Goal: Information Seeking & Learning: Learn about a topic

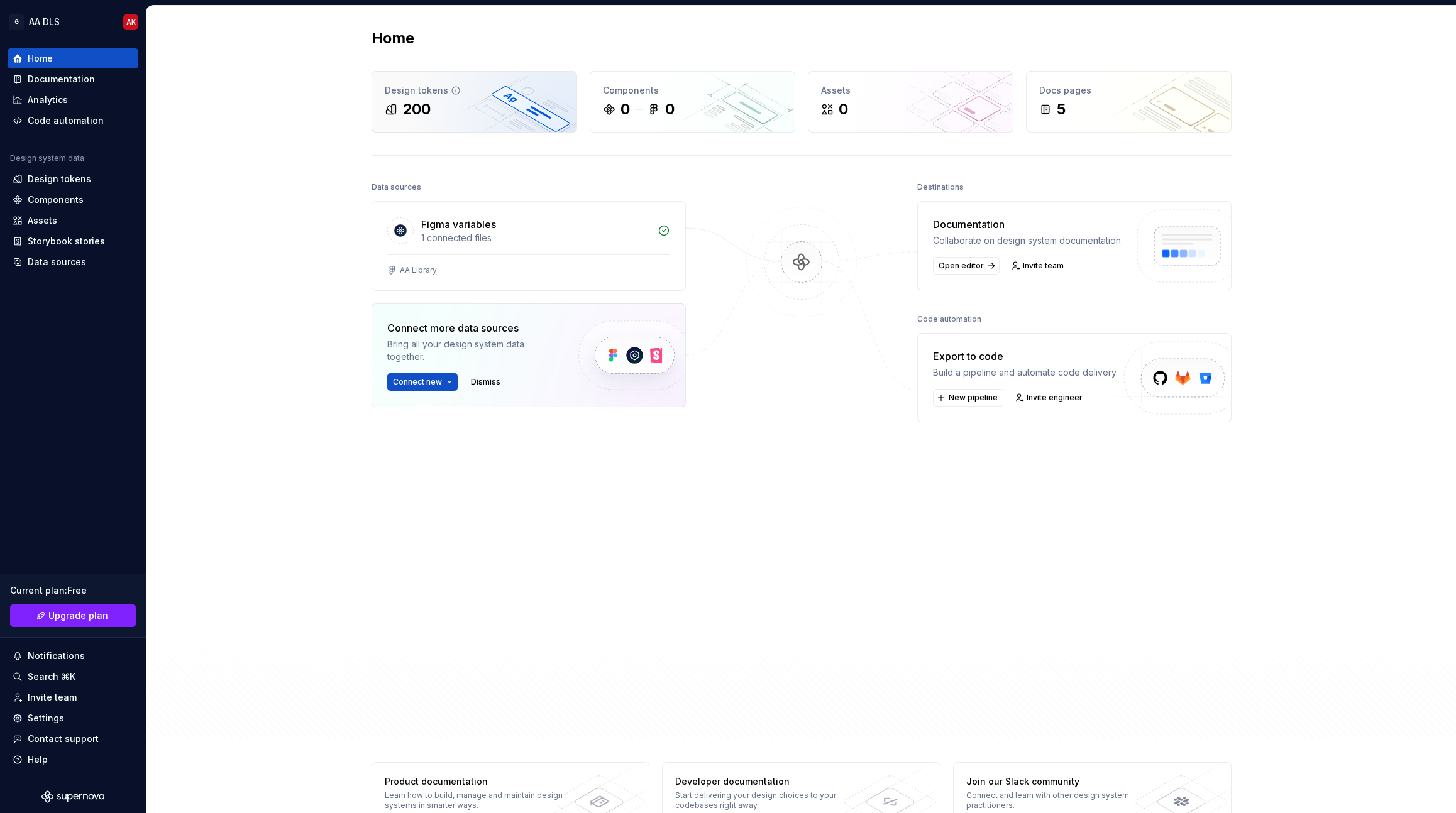
click at [405, 97] on div "Design tokens 200" at bounding box center [474, 102] width 205 height 60
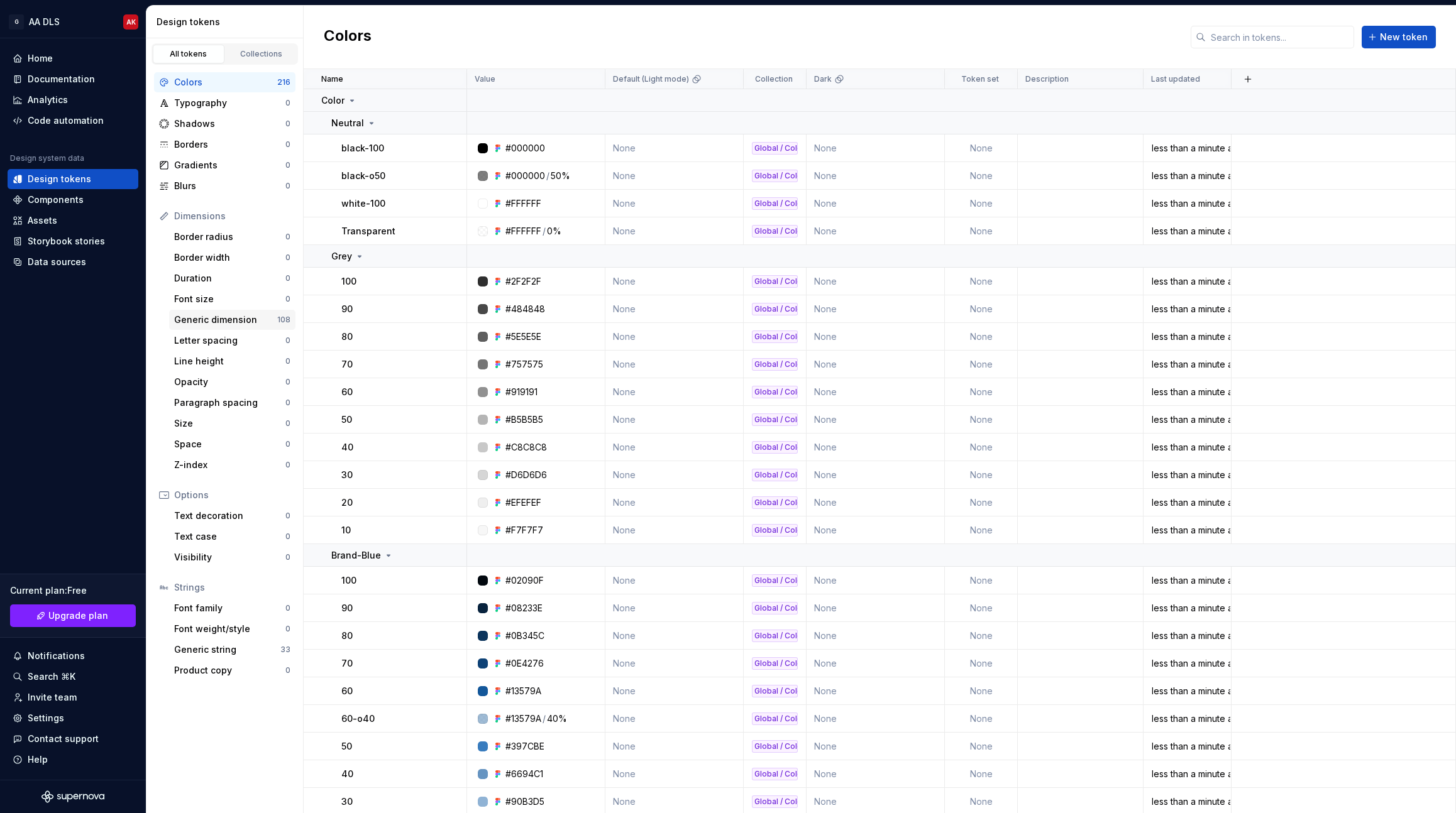
click at [235, 322] on div "Generic dimension" at bounding box center [226, 320] width 103 height 12
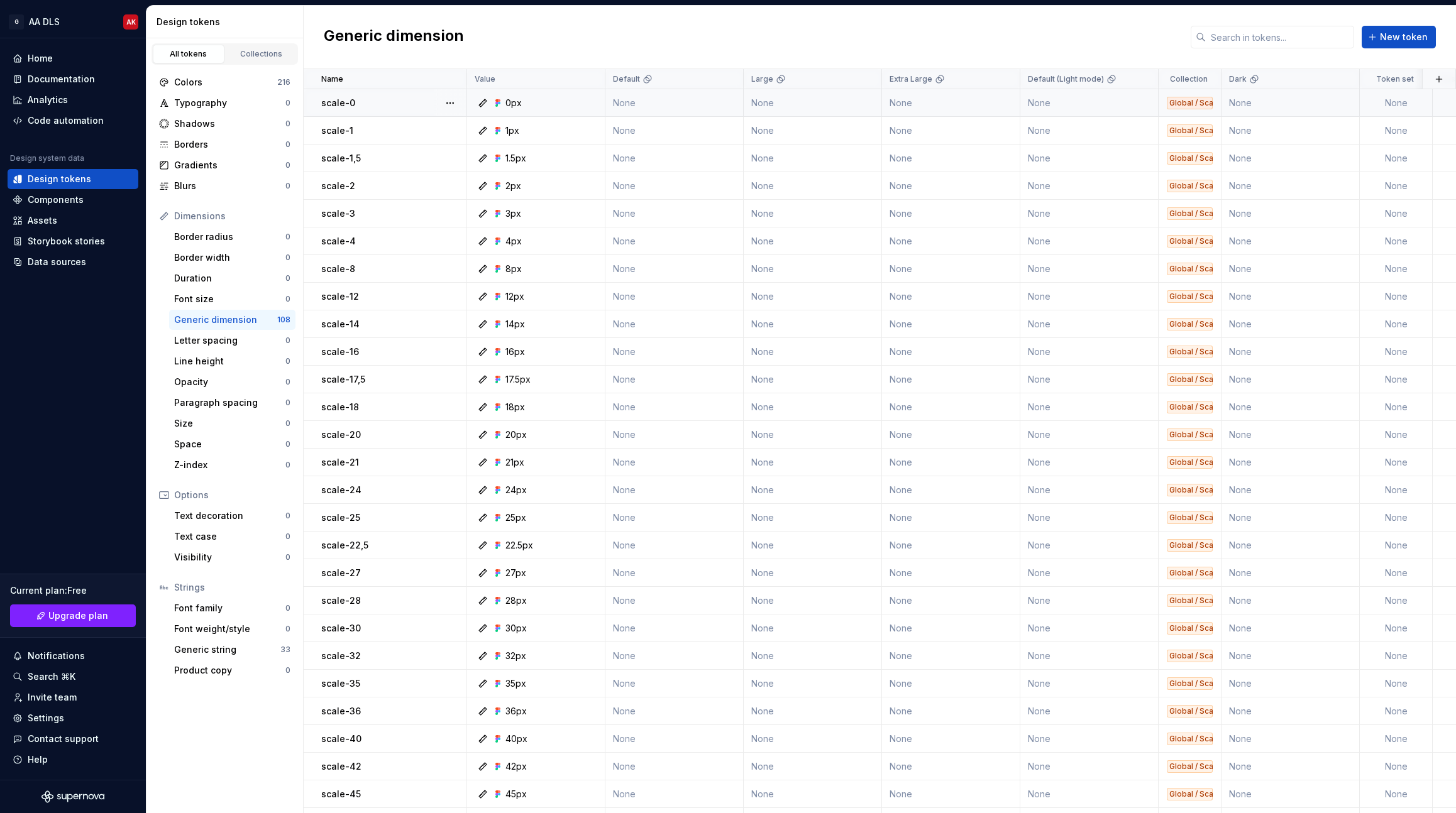
click at [483, 102] on icon at bounding box center [482, 102] width 10 height 10
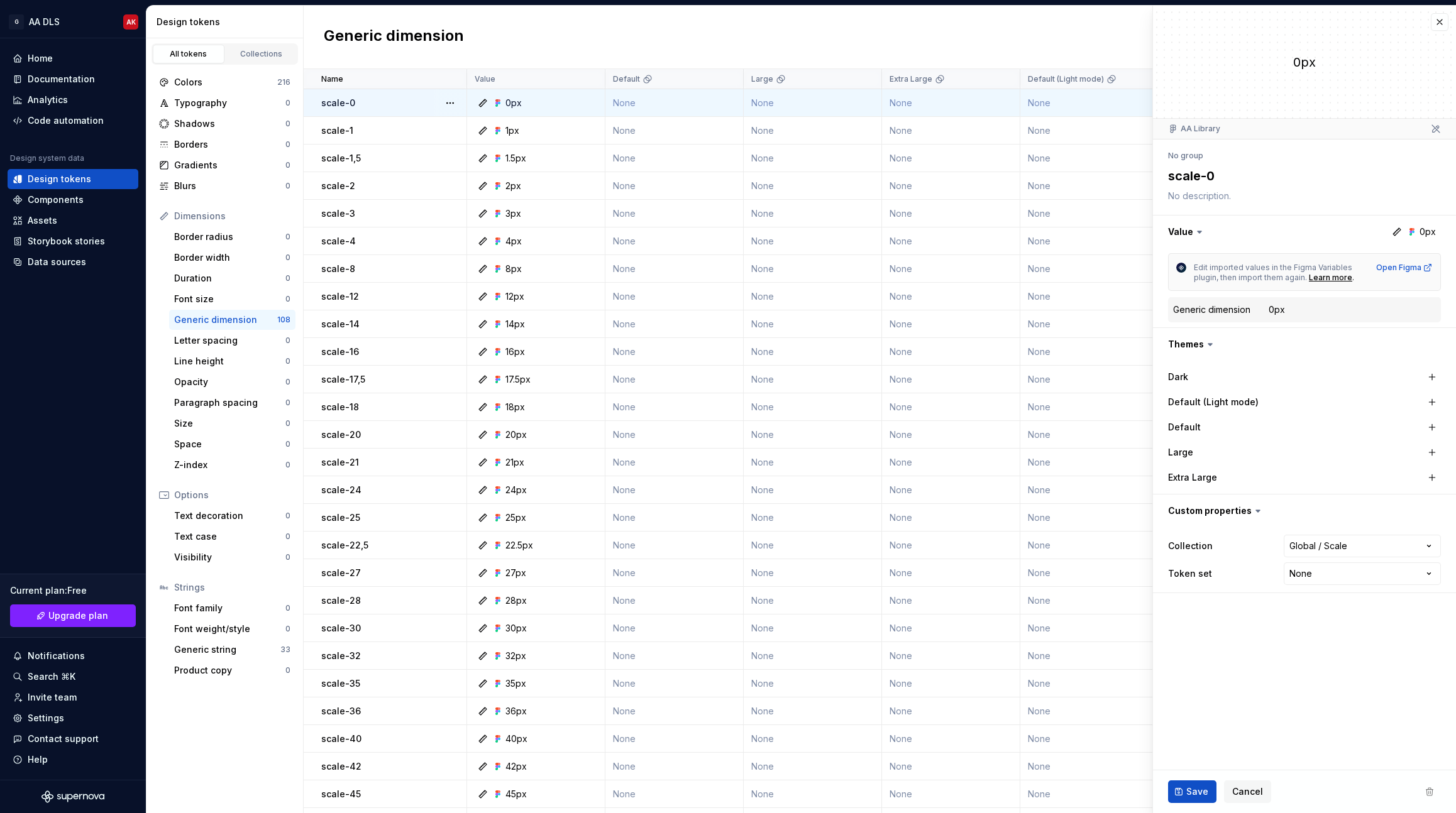
click at [1295, 316] on div "Generic dimension 0px" at bounding box center [1304, 310] width 262 height 15
click at [1341, 536] on html "G AA DLS AK Home Documentation Analytics Code automation Design system data Des…" at bounding box center [728, 406] width 1456 height 813
click at [1210, 653] on html "G AA DLS AK Home Documentation Analytics Code automation Design system data Des…" at bounding box center [728, 406] width 1456 height 813
click at [1207, 226] on button "button" at bounding box center [1304, 231] width 303 height 33
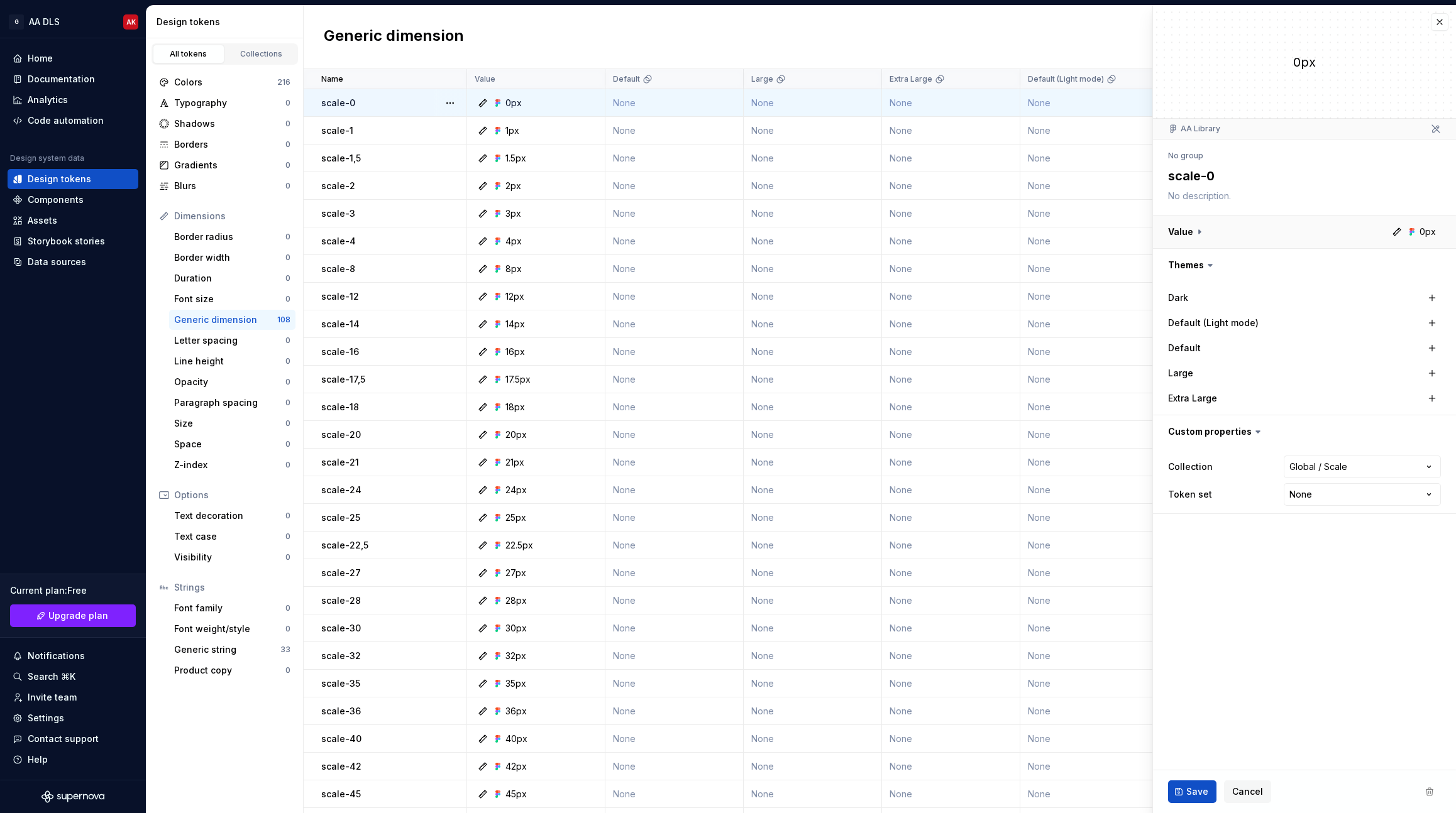
click at [1207, 226] on button "button" at bounding box center [1304, 231] width 303 height 33
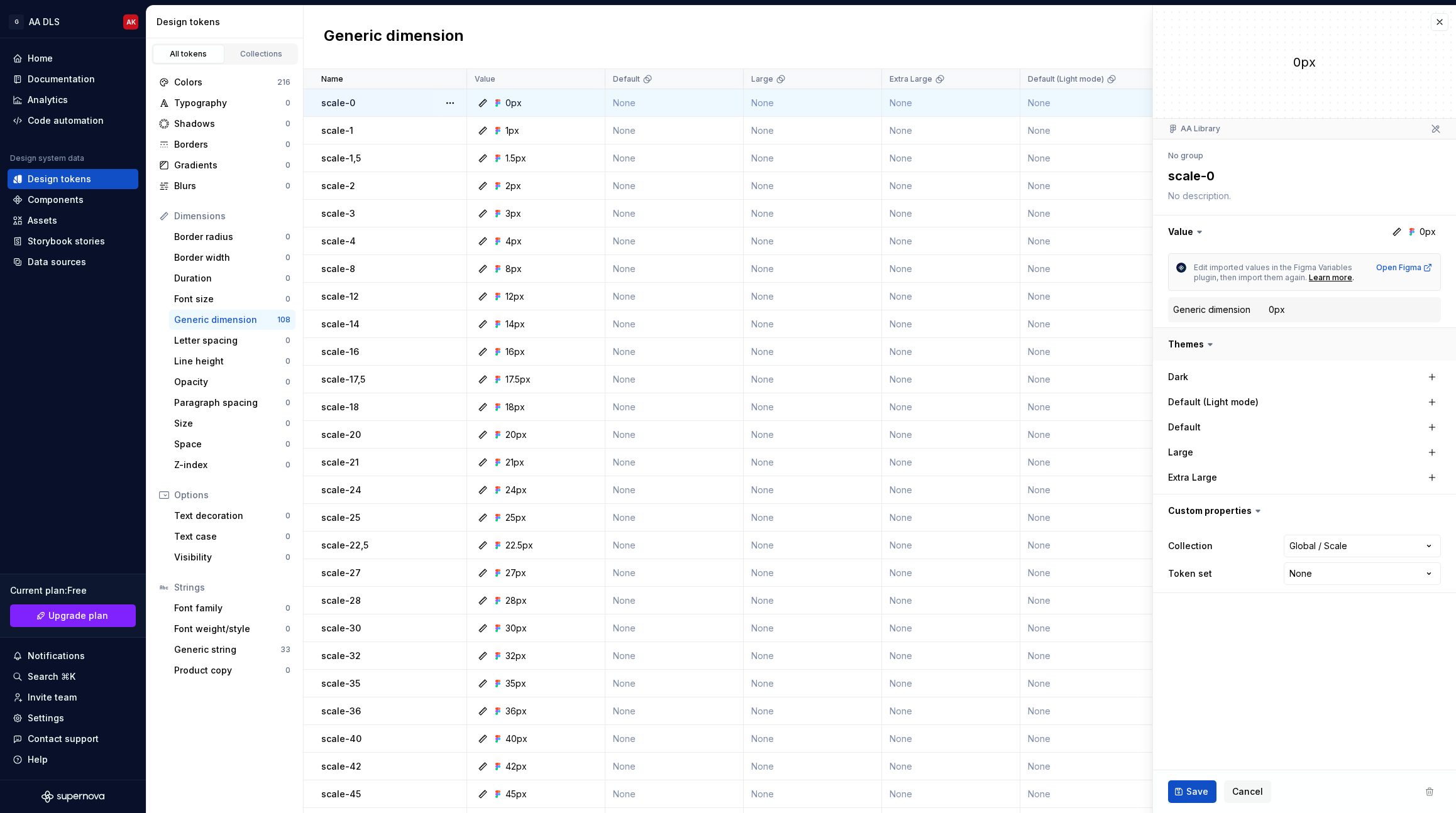
click at [1213, 337] on button "button" at bounding box center [1304, 344] width 303 height 33
click at [1224, 342] on button "button" at bounding box center [1304, 344] width 303 height 33
click at [1207, 503] on button "button" at bounding box center [1304, 511] width 303 height 33
click at [1216, 508] on button "button" at bounding box center [1304, 511] width 303 height 33
click at [1436, 20] on button "button" at bounding box center [1439, 22] width 18 height 18
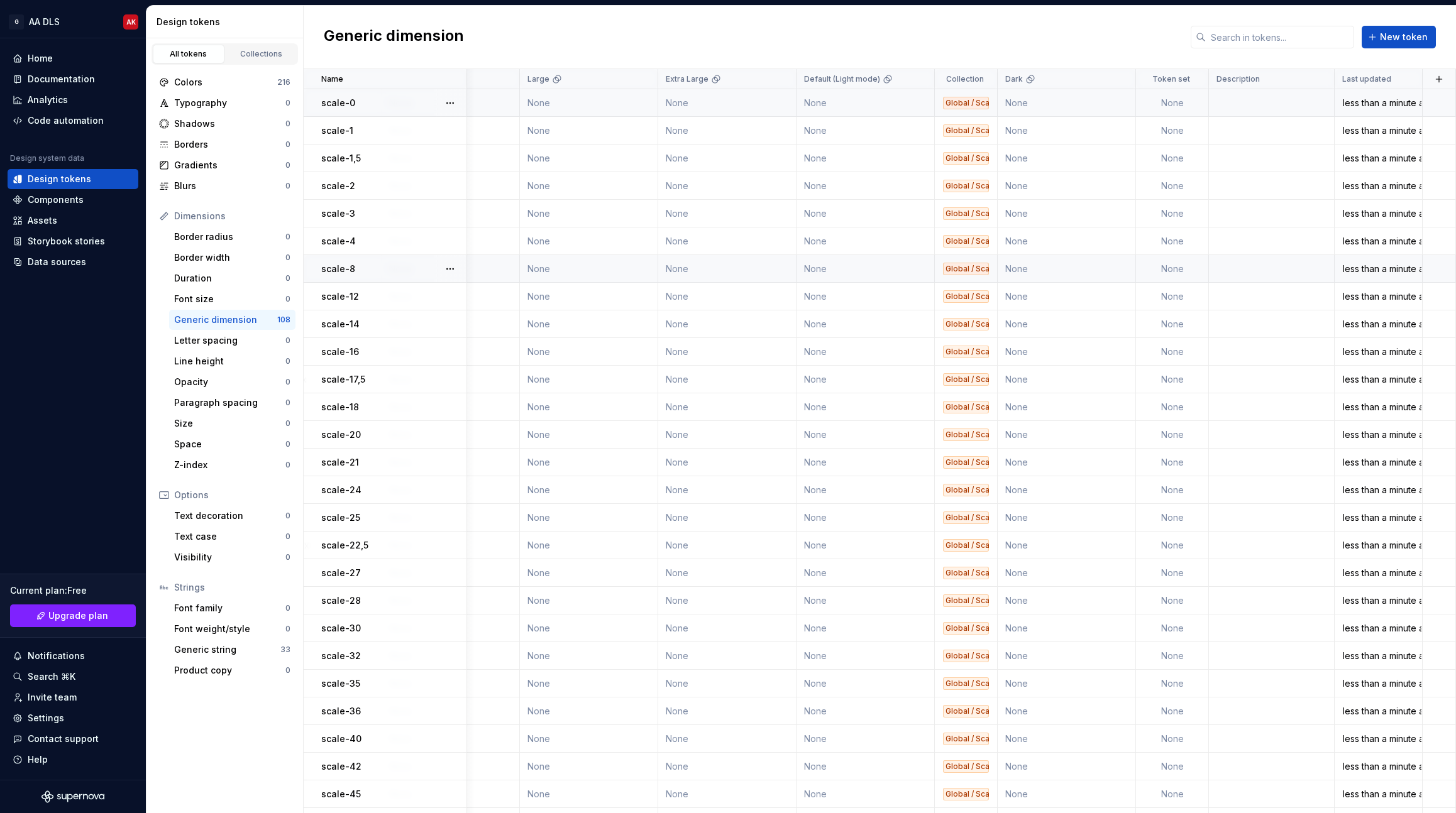
scroll to position [0, 224]
click at [1432, 80] on button "button" at bounding box center [1439, 79] width 18 height 18
click at [1032, 37] on div "Generic dimension New token" at bounding box center [879, 36] width 1152 height 63
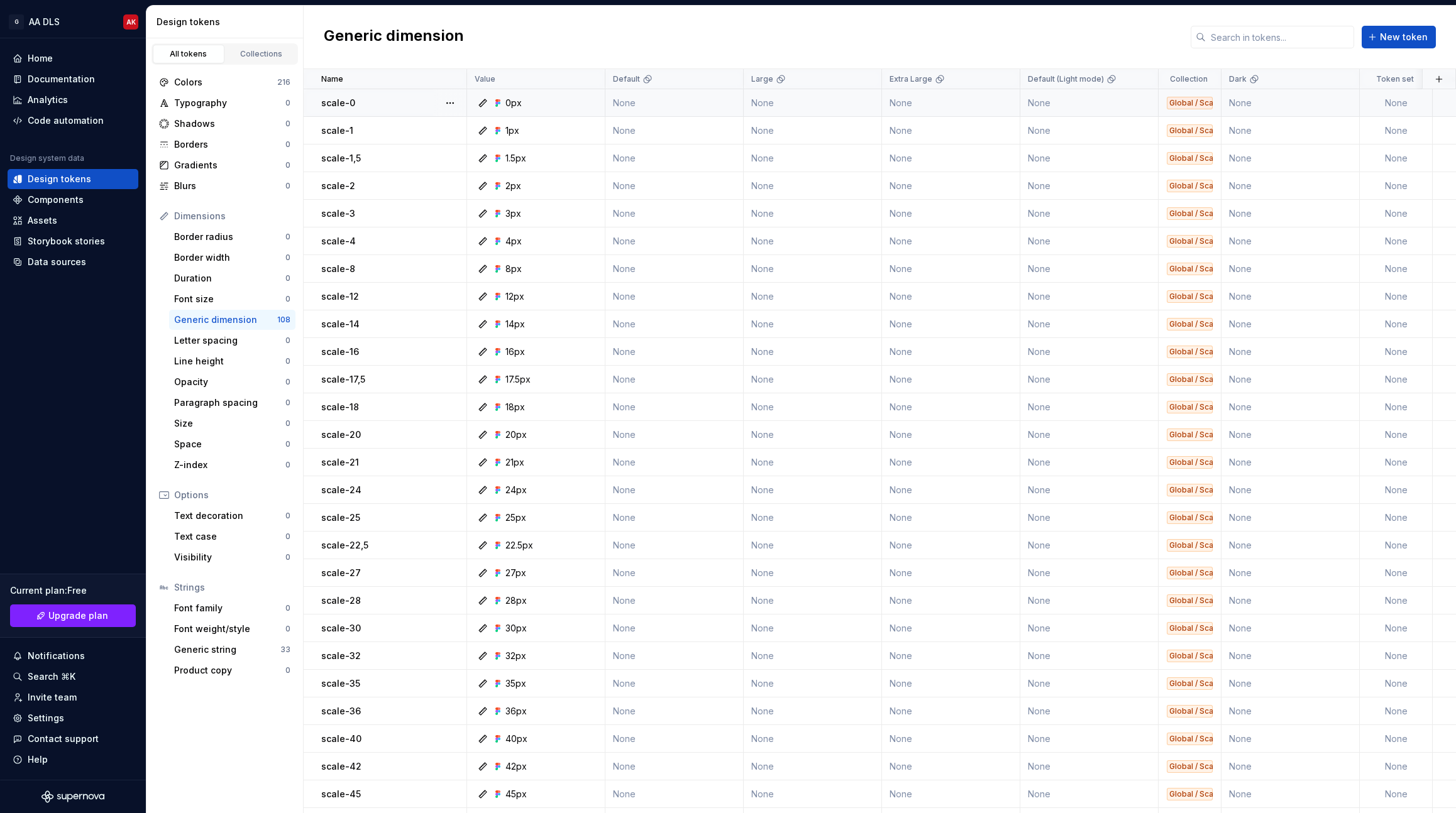
click at [371, 101] on div "scale-0" at bounding box center [393, 103] width 145 height 12
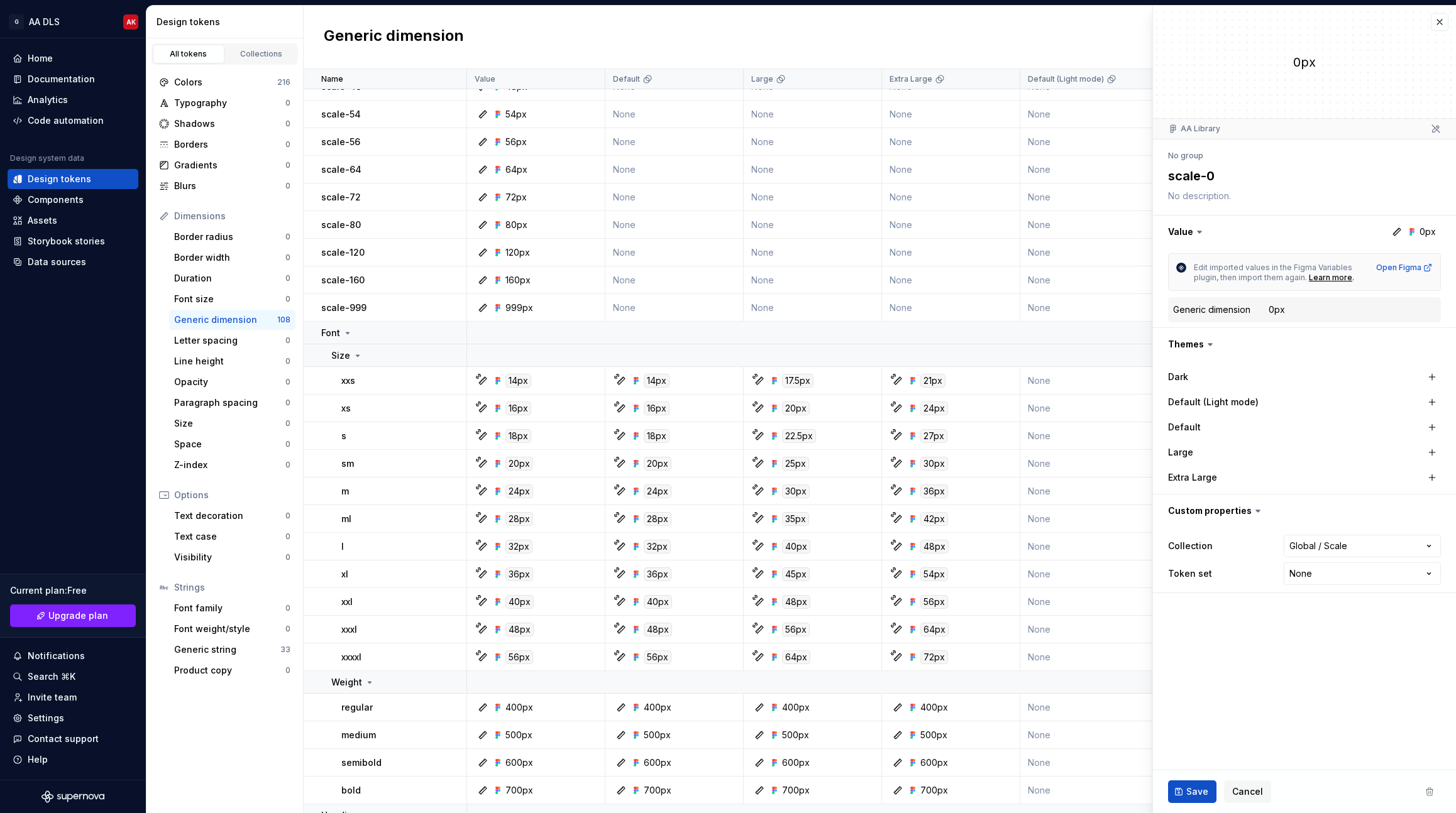
scroll to position [826, 0]
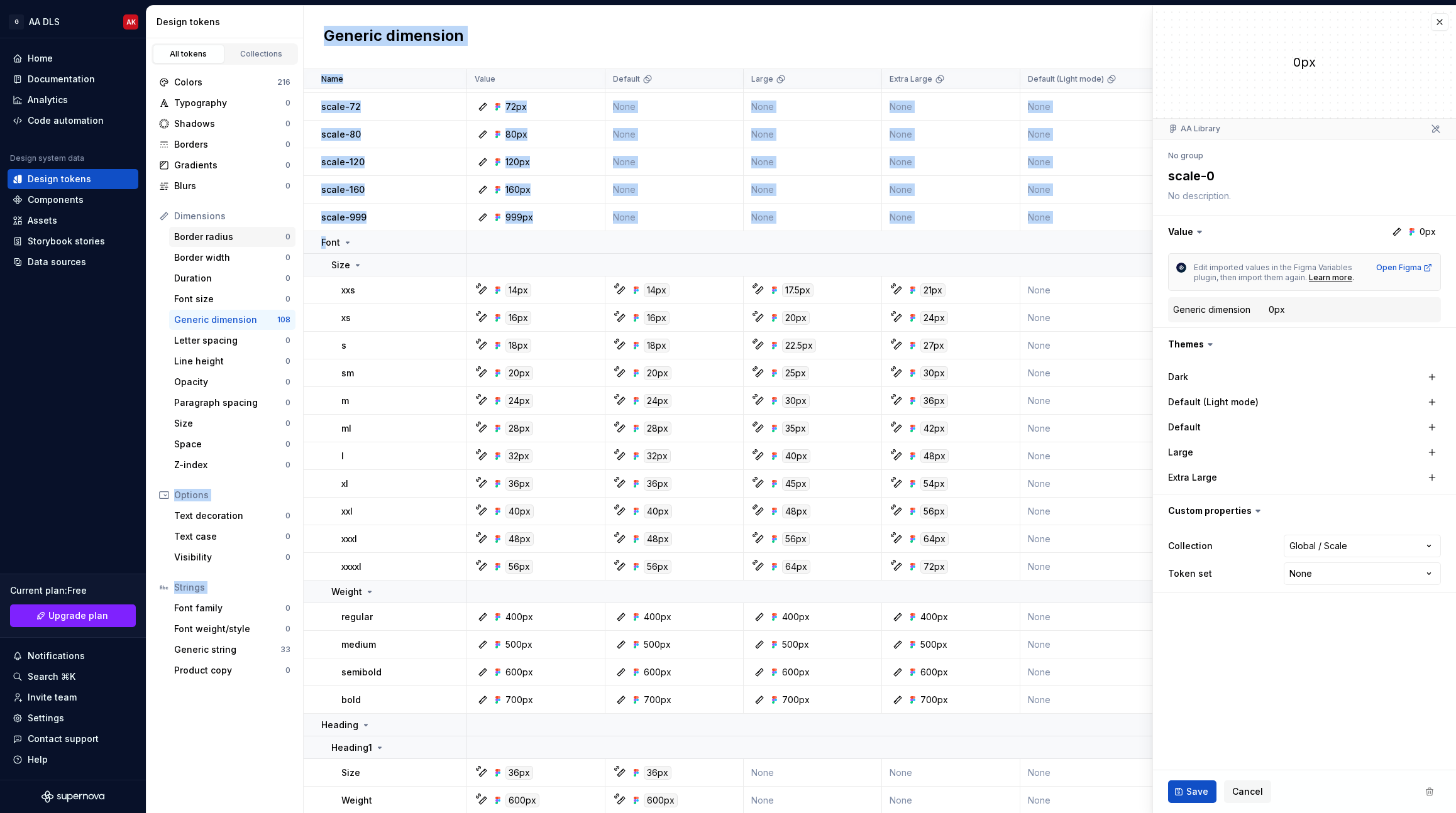
drag, startPoint x: 326, startPoint y: 241, endPoint x: 271, endPoint y: 243, distance: 55.0
click at [271, 243] on div "Design tokens All tokens Collections Colors 216 Typography 0 Shadows 0 Borders …" at bounding box center [801, 409] width 1309 height 808
click at [307, 238] on td "Font" at bounding box center [385, 242] width 164 height 22
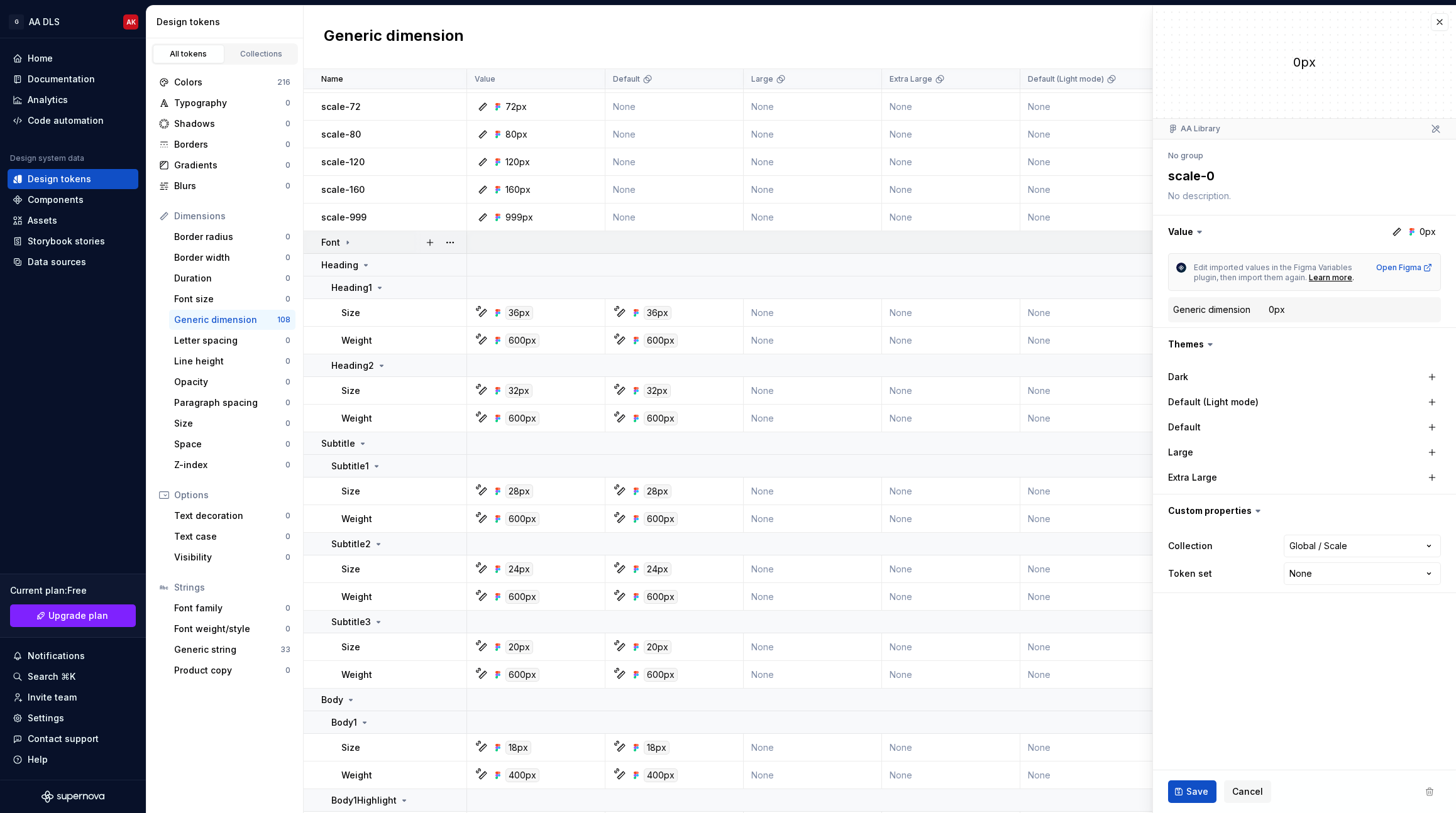
click at [345, 244] on icon at bounding box center [347, 242] width 10 height 10
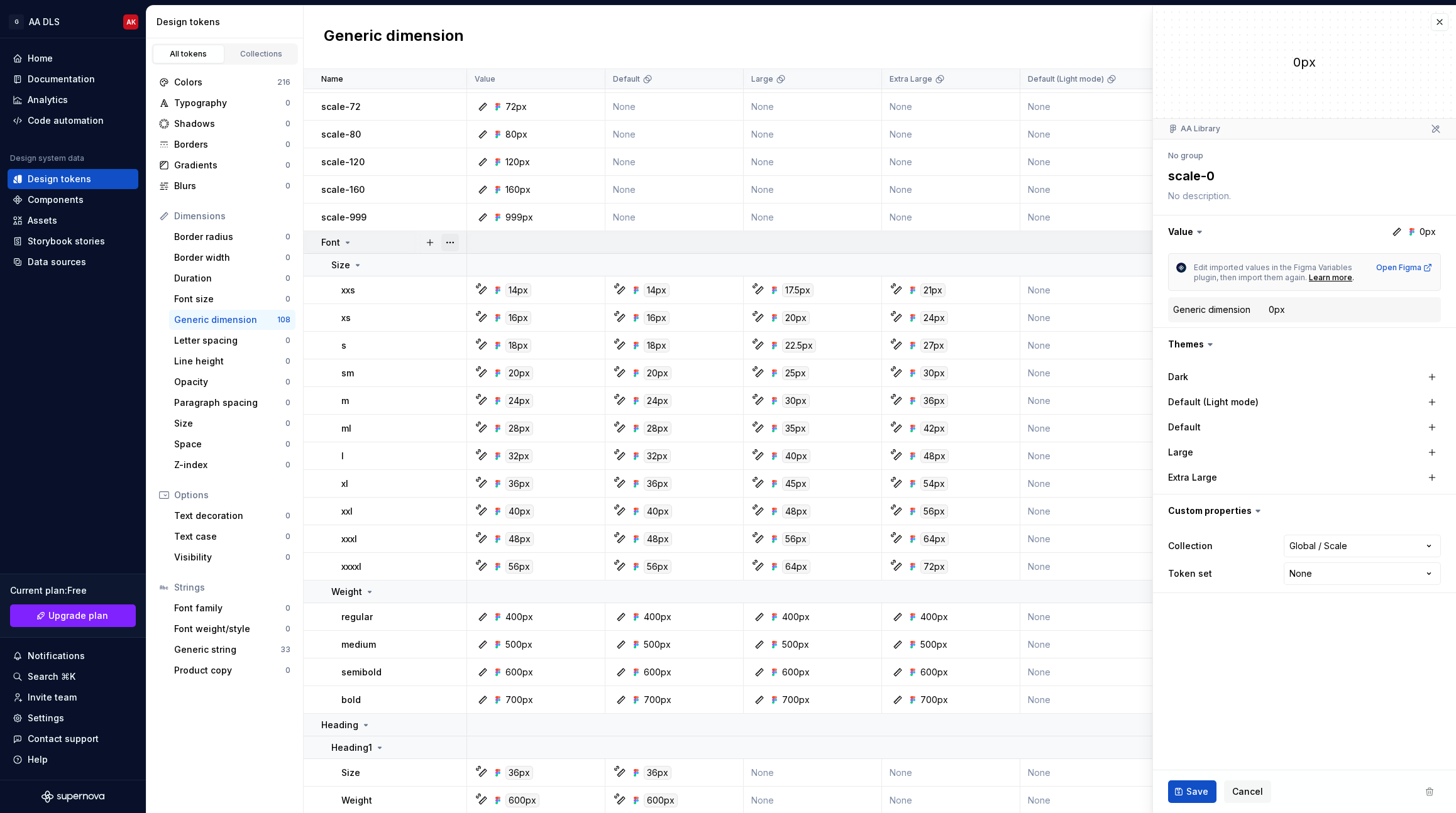
click at [444, 243] on button "button" at bounding box center [450, 243] width 18 height 18
click at [342, 242] on html "G AA DLS AK Home Documentation Analytics Code automation Design system data Des…" at bounding box center [728, 406] width 1456 height 813
click at [345, 240] on icon at bounding box center [347, 242] width 10 height 10
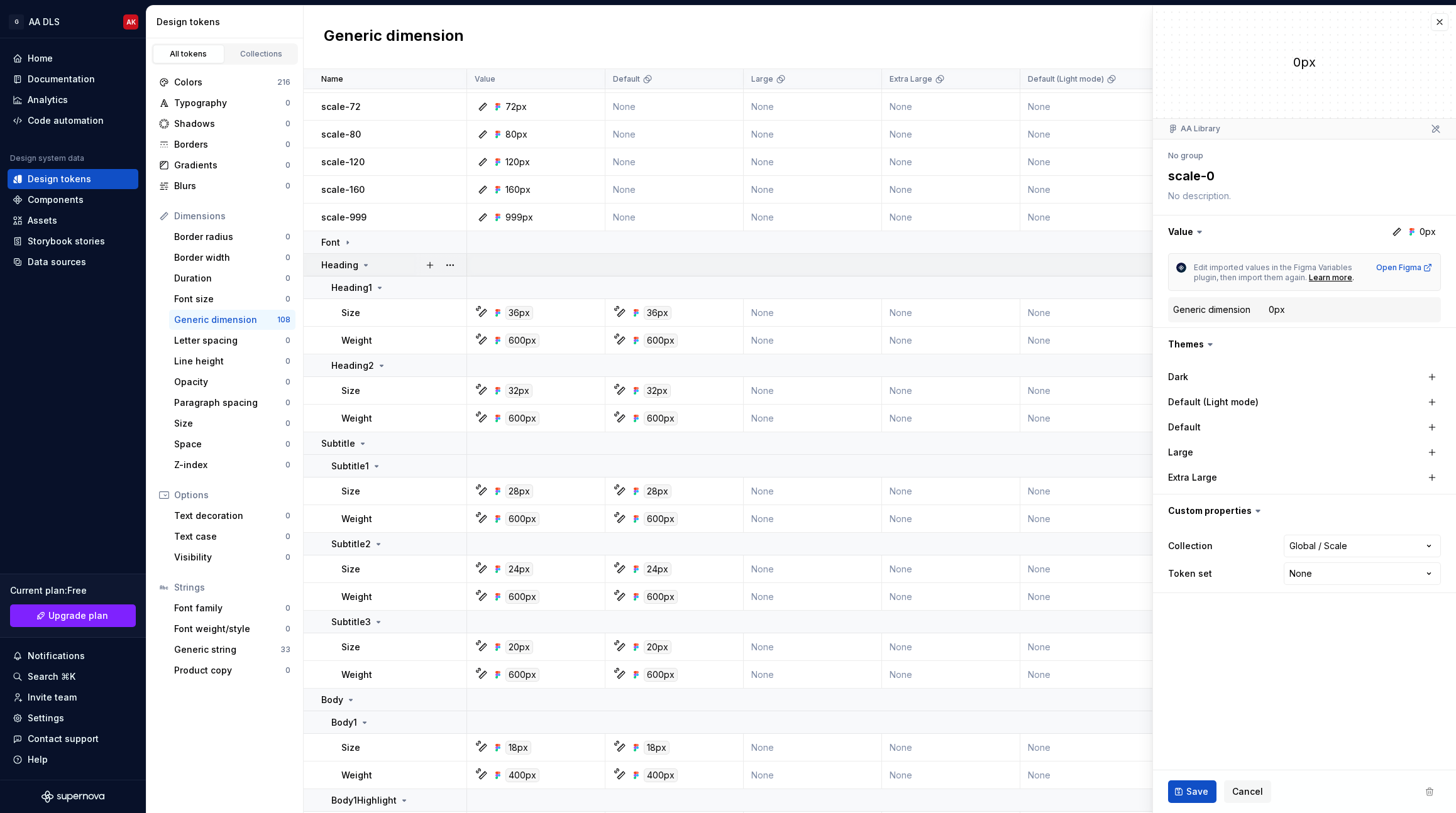
click at [363, 267] on icon at bounding box center [366, 265] width 10 height 10
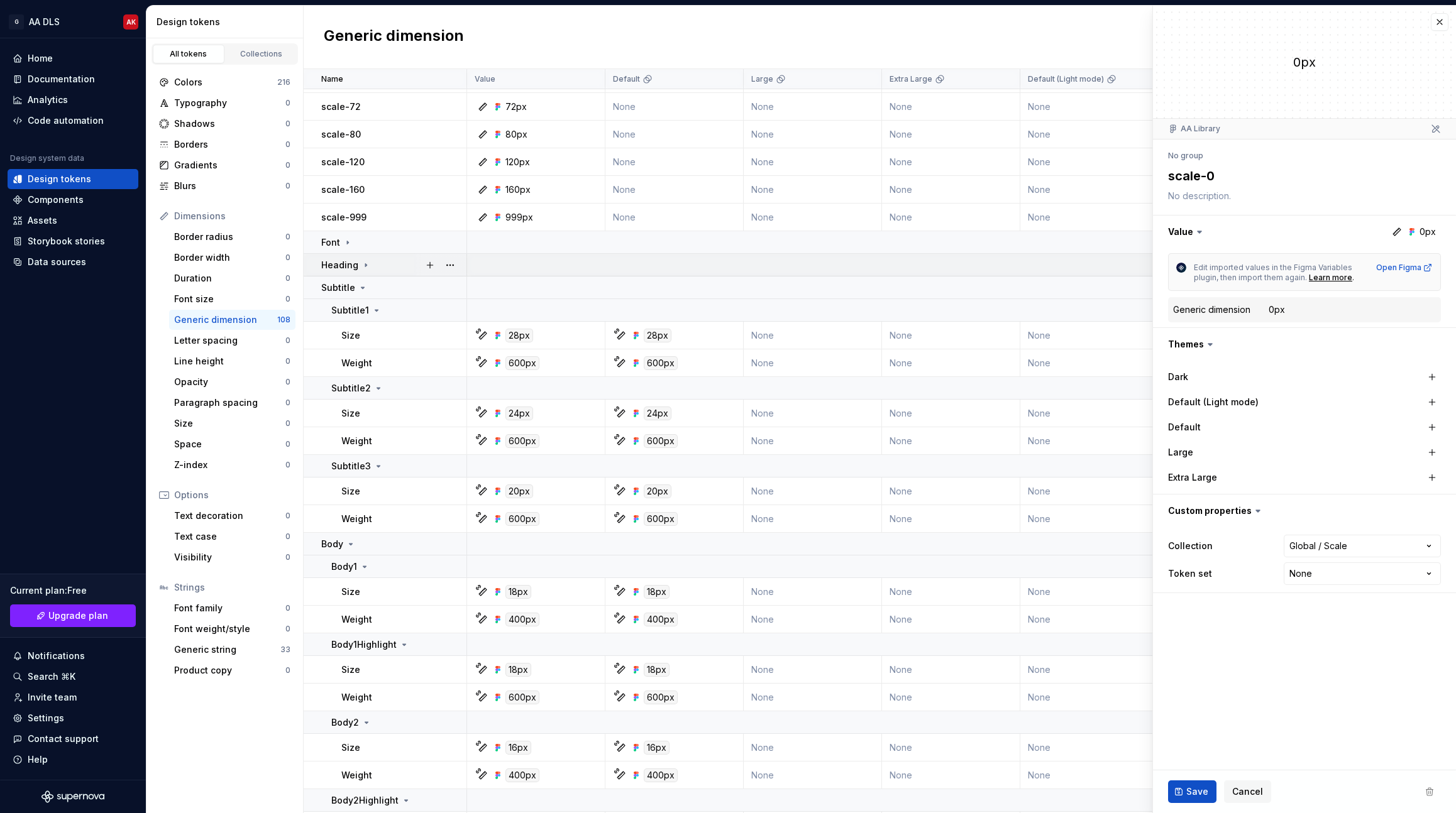
click at [363, 267] on icon at bounding box center [366, 265] width 10 height 10
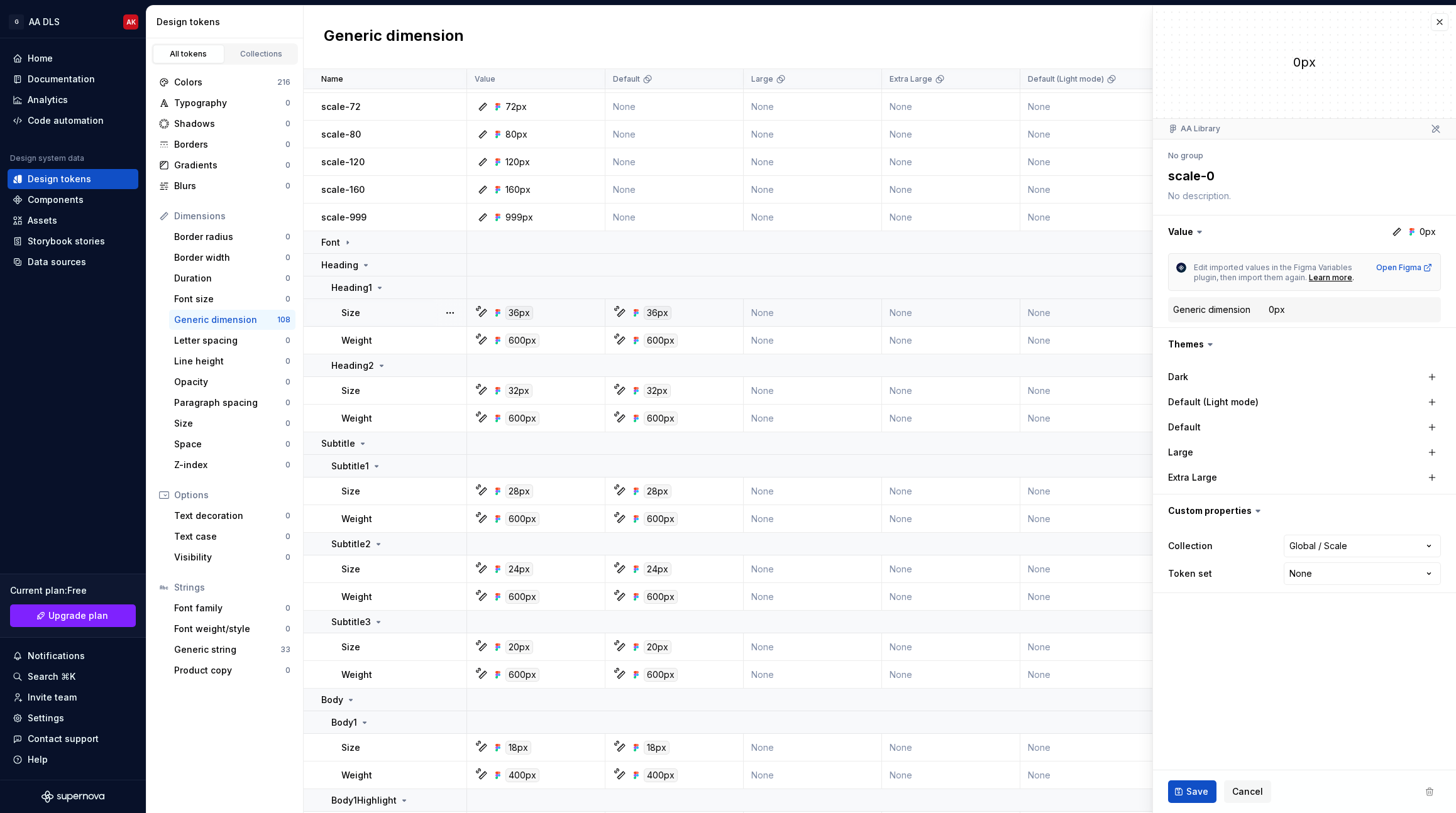
click at [396, 304] on td "Size" at bounding box center [385, 312] width 164 height 28
click at [327, 232] on td "Font" at bounding box center [385, 242] width 164 height 22
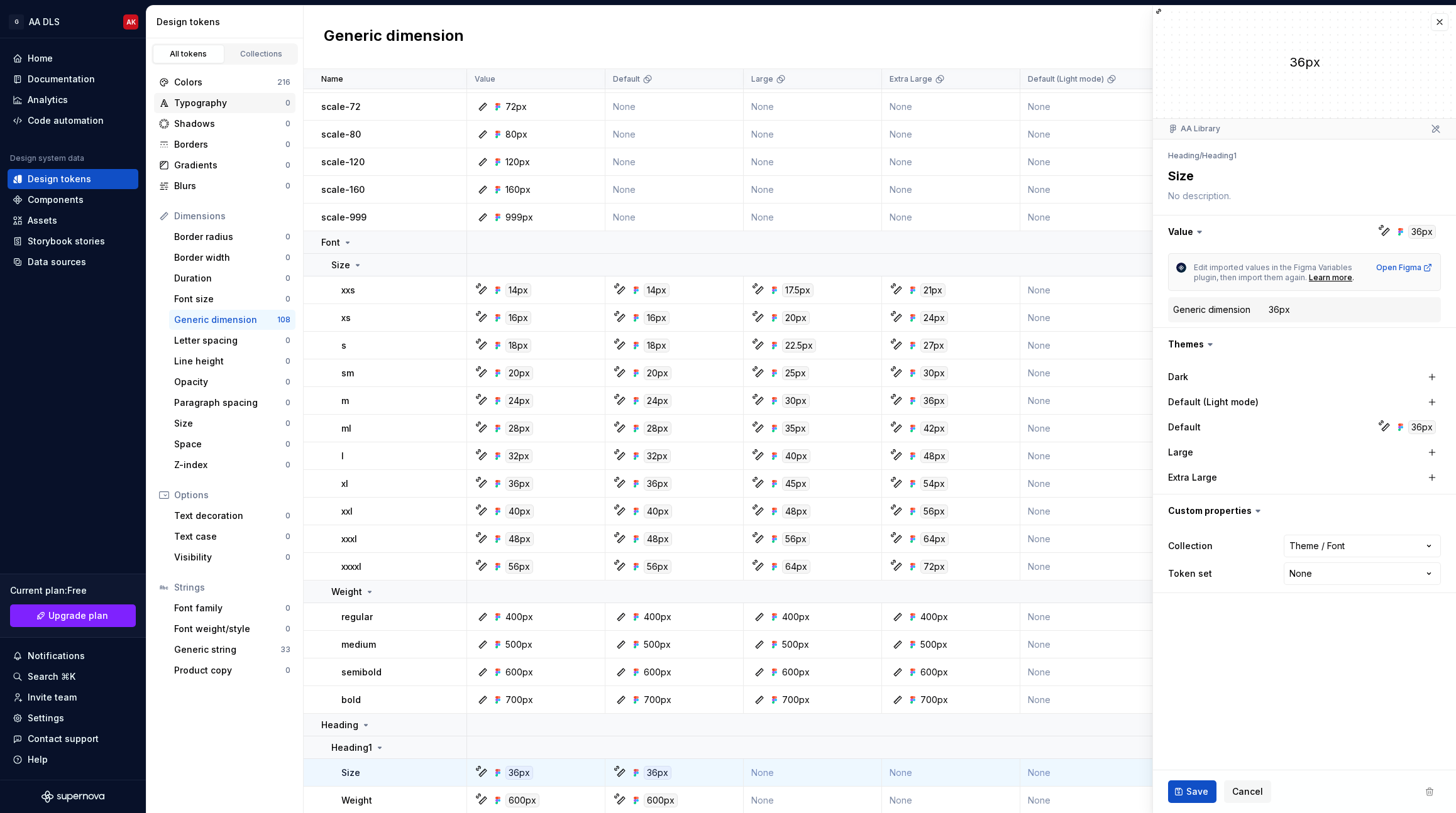
click at [211, 100] on div "Typography" at bounding box center [229, 103] width 111 height 12
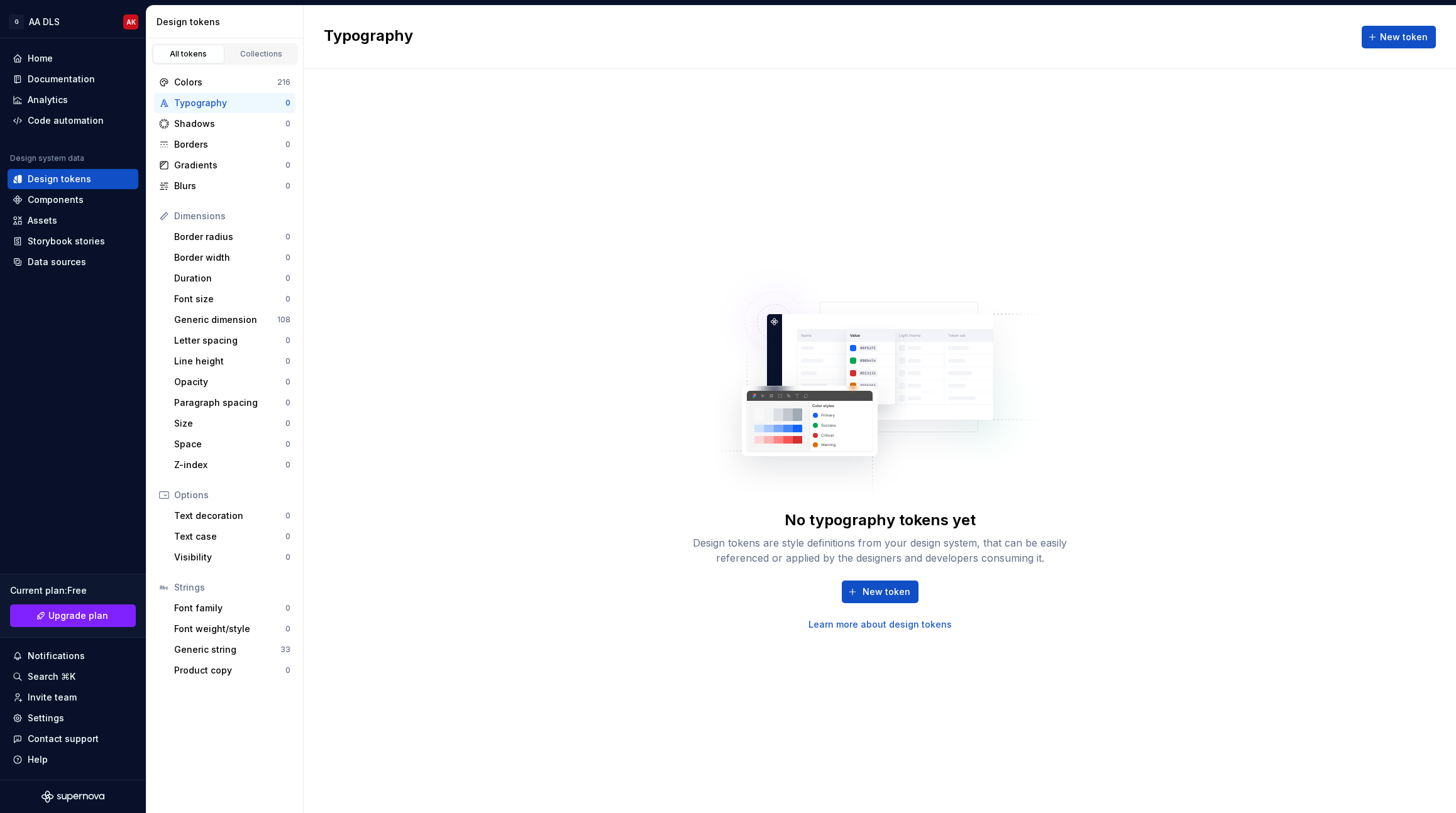
click at [880, 624] on link "Learn more about design tokens" at bounding box center [880, 624] width 143 height 12
click at [744, 250] on div "No typography tokens yet Design tokens are style definitions from your design s…" at bounding box center [879, 441] width 1152 height 745
click at [195, 467] on div "Z-index" at bounding box center [229, 465] width 111 height 12
click at [221, 110] on div "Typography 0" at bounding box center [224, 103] width 141 height 20
click at [881, 591] on span "New token" at bounding box center [886, 592] width 48 height 12
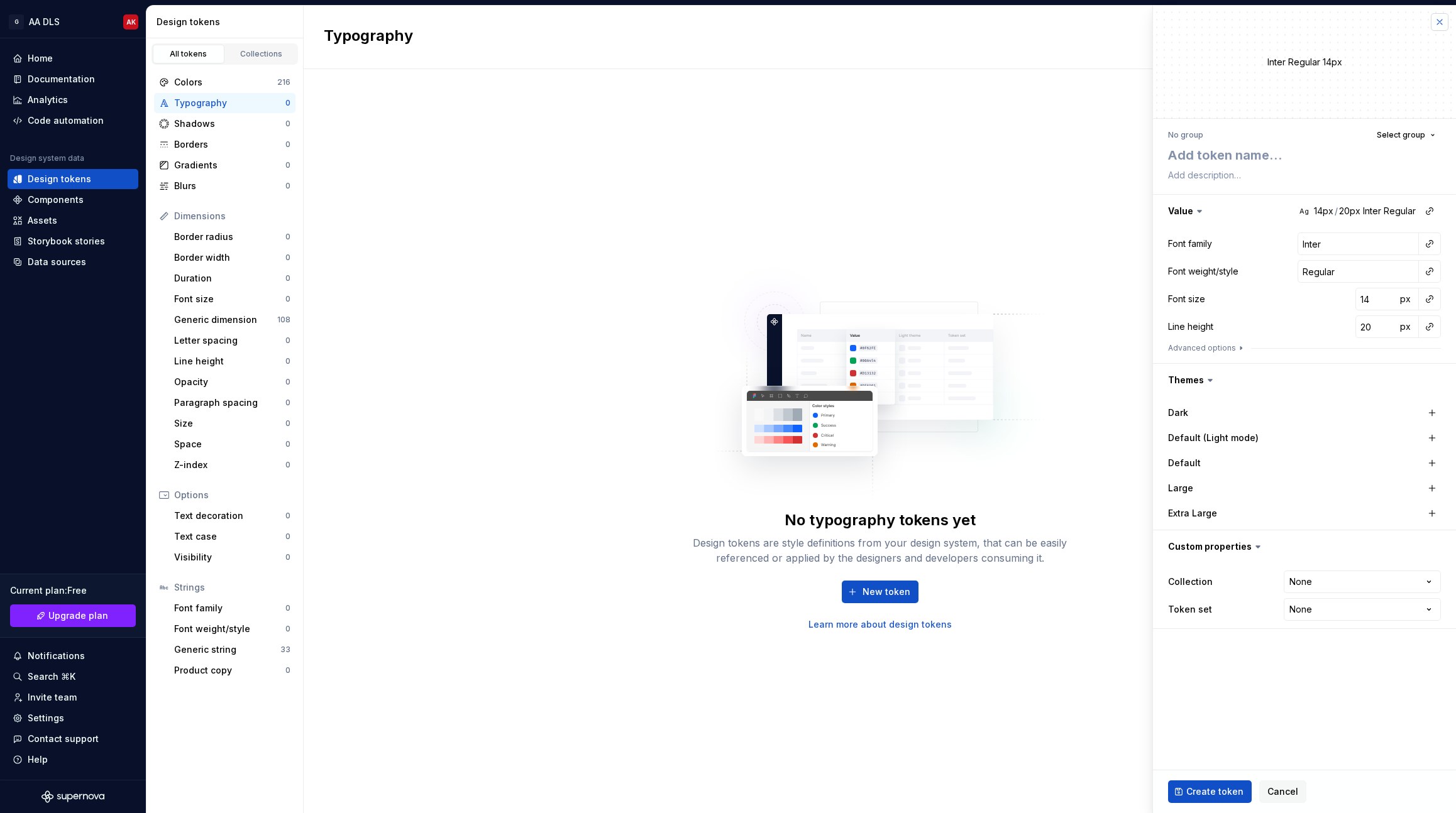
click at [1440, 22] on button "button" at bounding box center [1439, 22] width 18 height 18
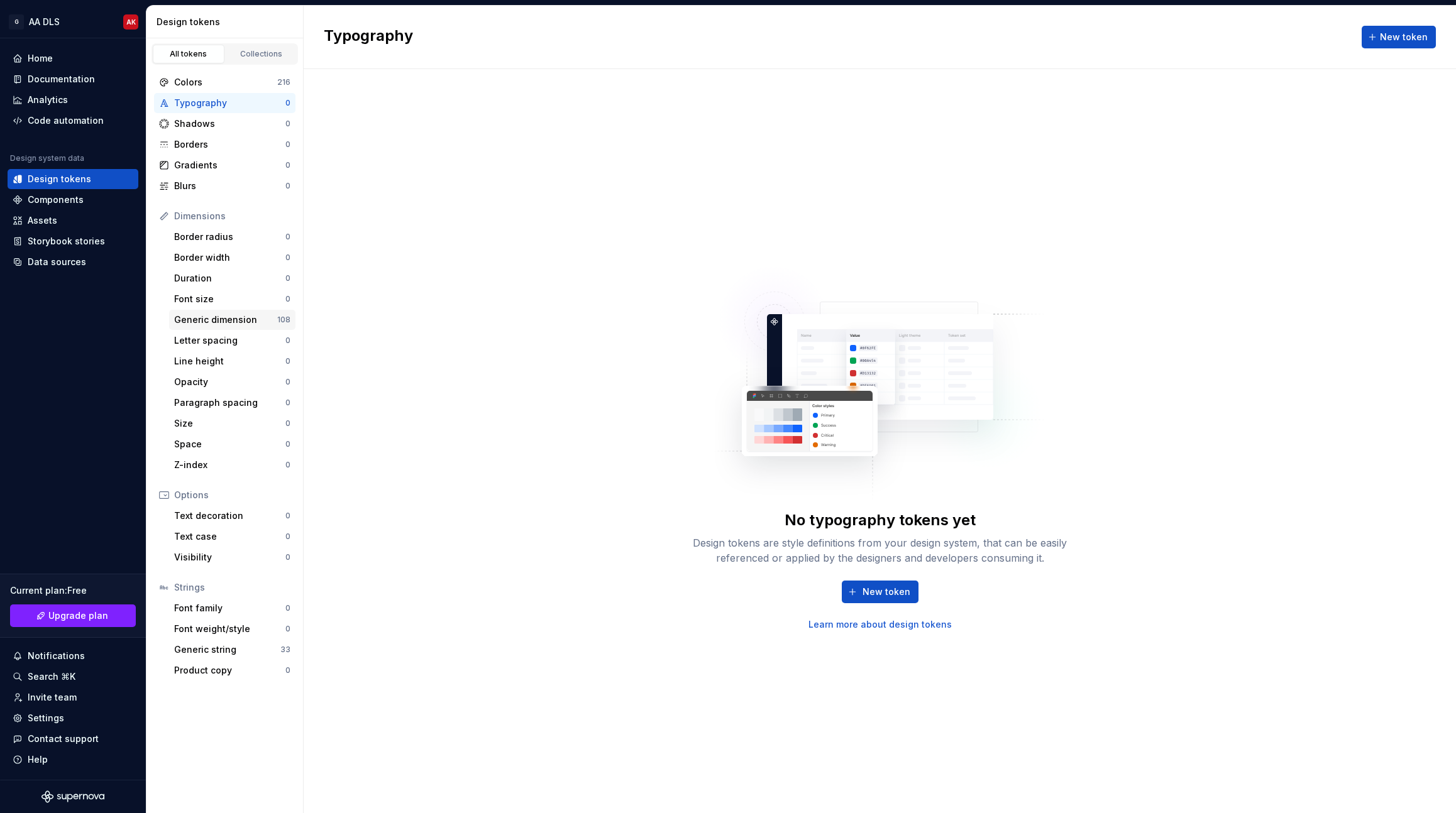
click at [225, 311] on div "Generic dimension 108" at bounding box center [232, 319] width 126 height 20
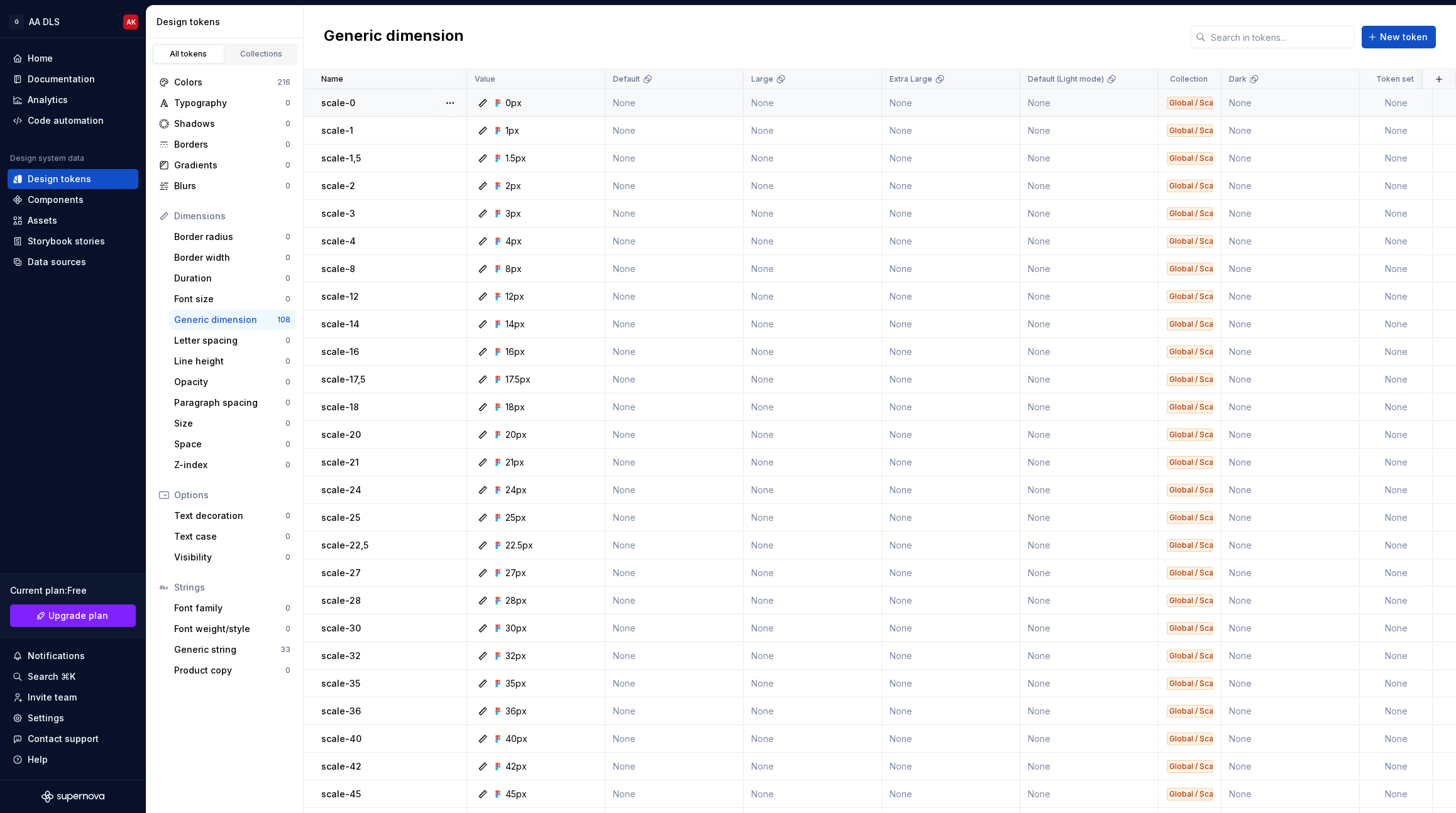
click at [483, 105] on icon at bounding box center [482, 102] width 10 height 10
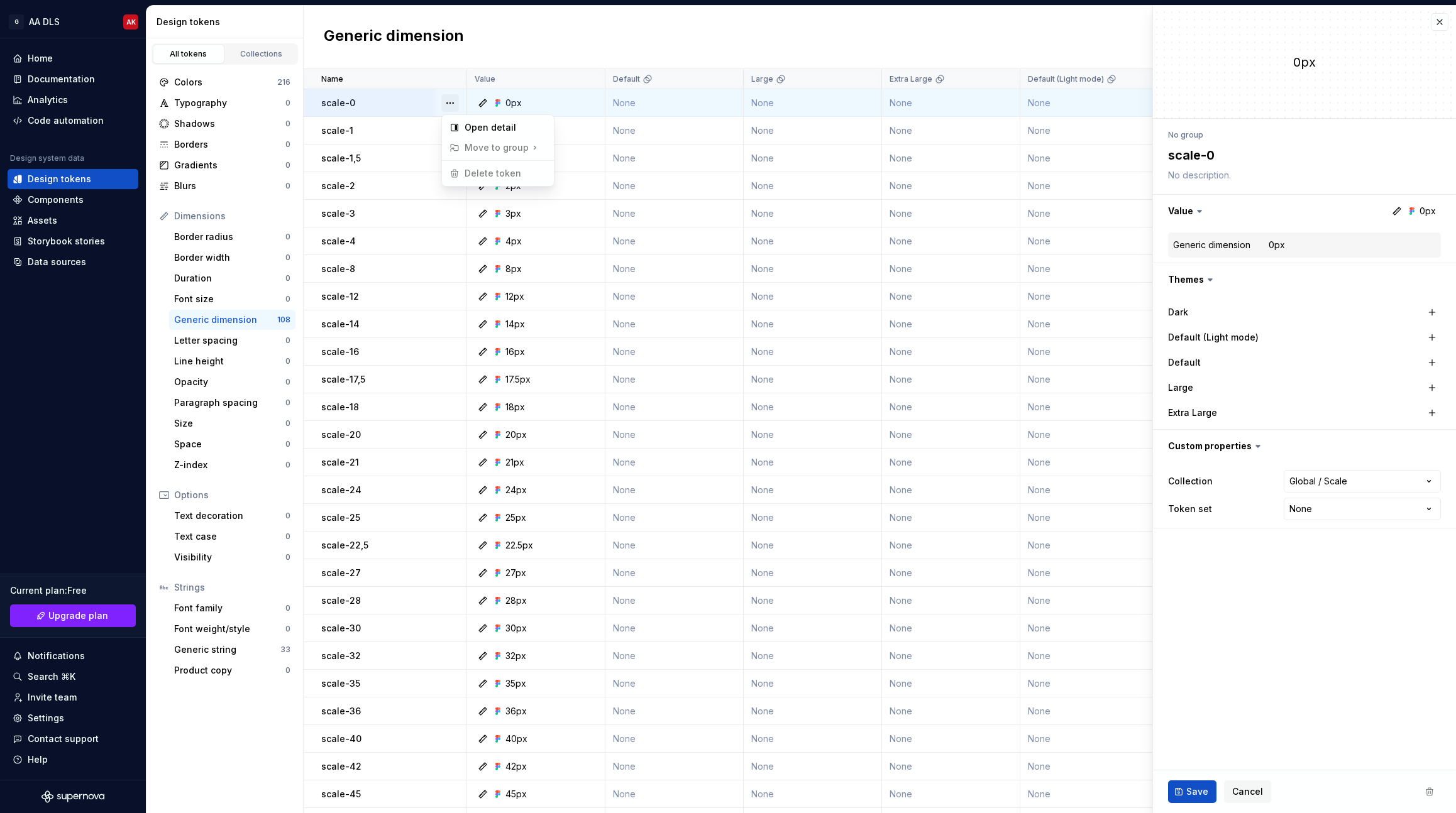
click at [451, 104] on button "button" at bounding box center [450, 103] width 18 height 18
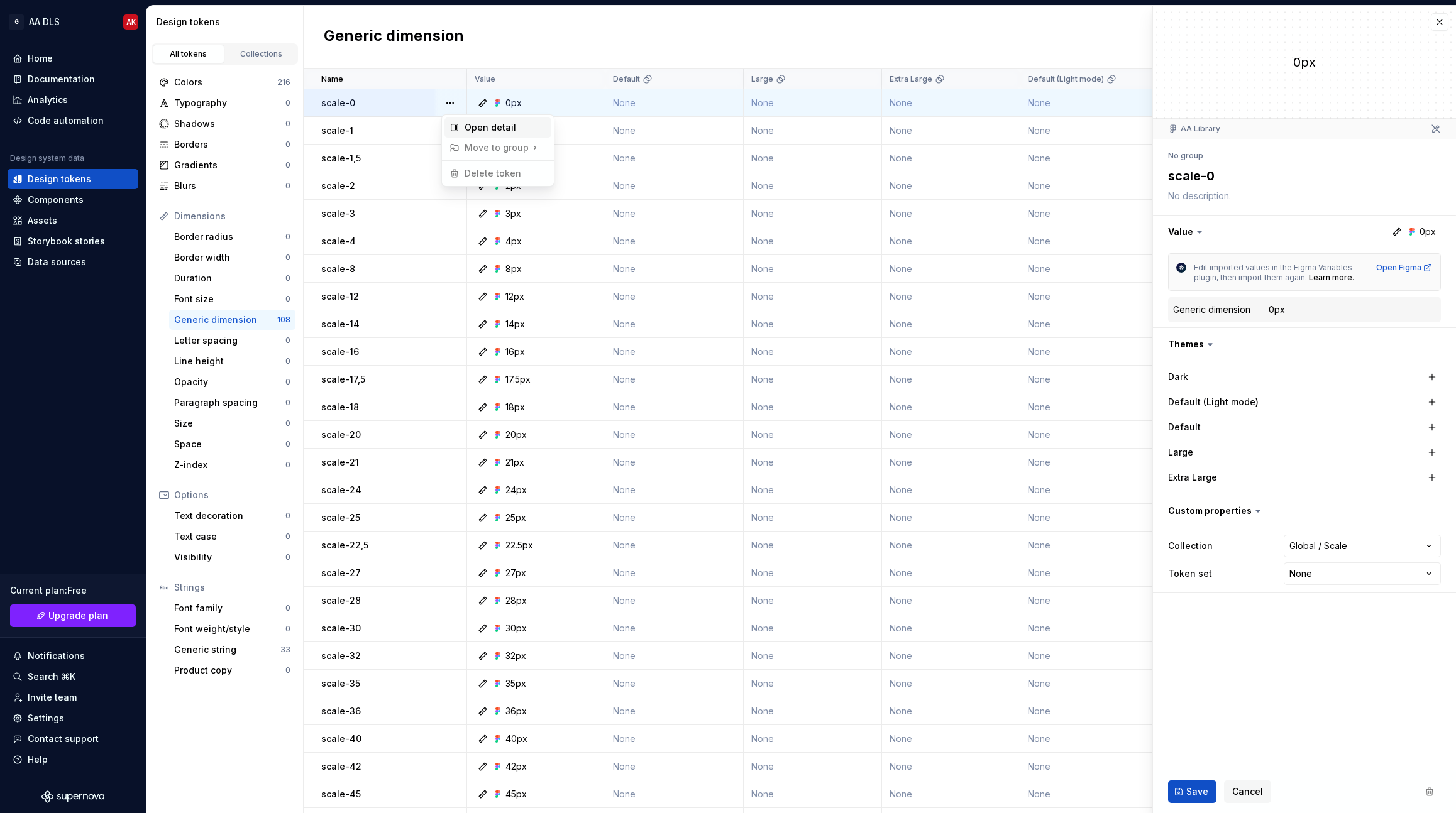
click at [486, 128] on div "Open detail" at bounding box center [505, 127] width 82 height 12
click at [1193, 159] on div "No group" at bounding box center [1186, 156] width 36 height 10
click at [1254, 509] on icon at bounding box center [1258, 511] width 12 height 12
click at [1239, 512] on button "button" at bounding box center [1304, 511] width 303 height 33
click at [1251, 519] on button "button" at bounding box center [1304, 511] width 303 height 33
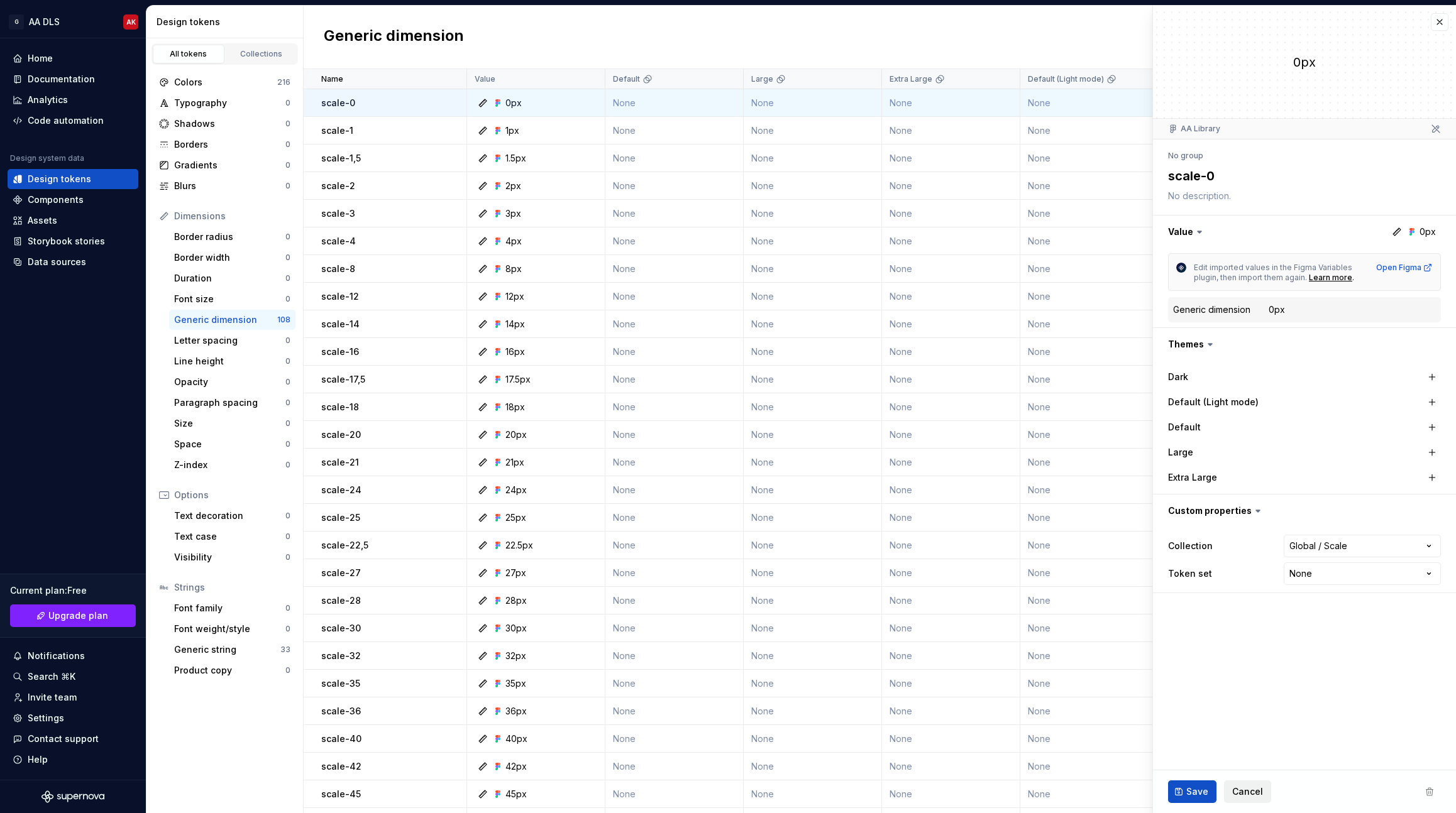
click at [1253, 798] on span "Cancel" at bounding box center [1247, 792] width 31 height 12
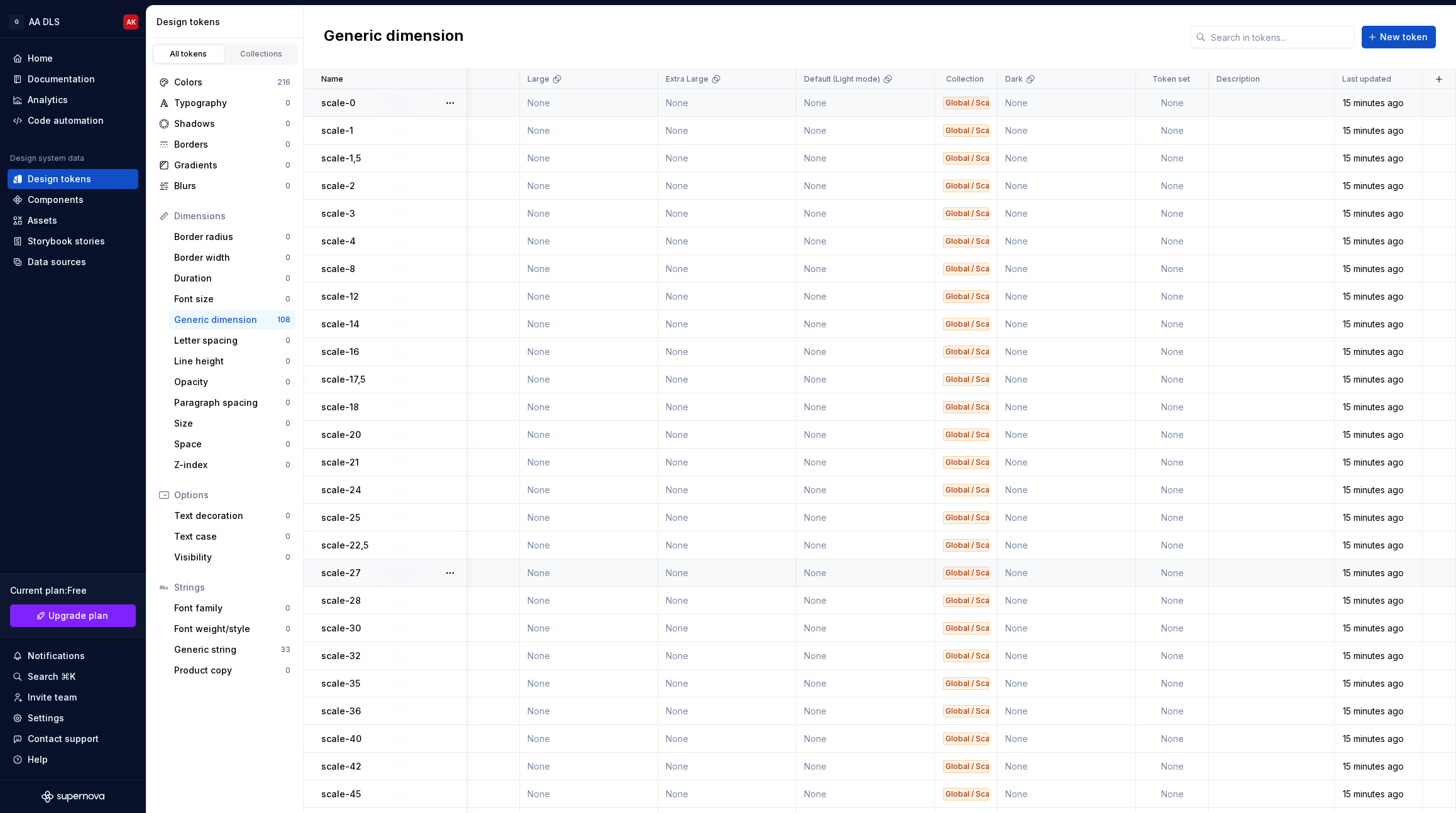
scroll to position [0, 224]
click at [1283, 100] on td at bounding box center [1271, 102] width 125 height 28
click at [1260, 118] on td at bounding box center [1271, 130] width 125 height 28
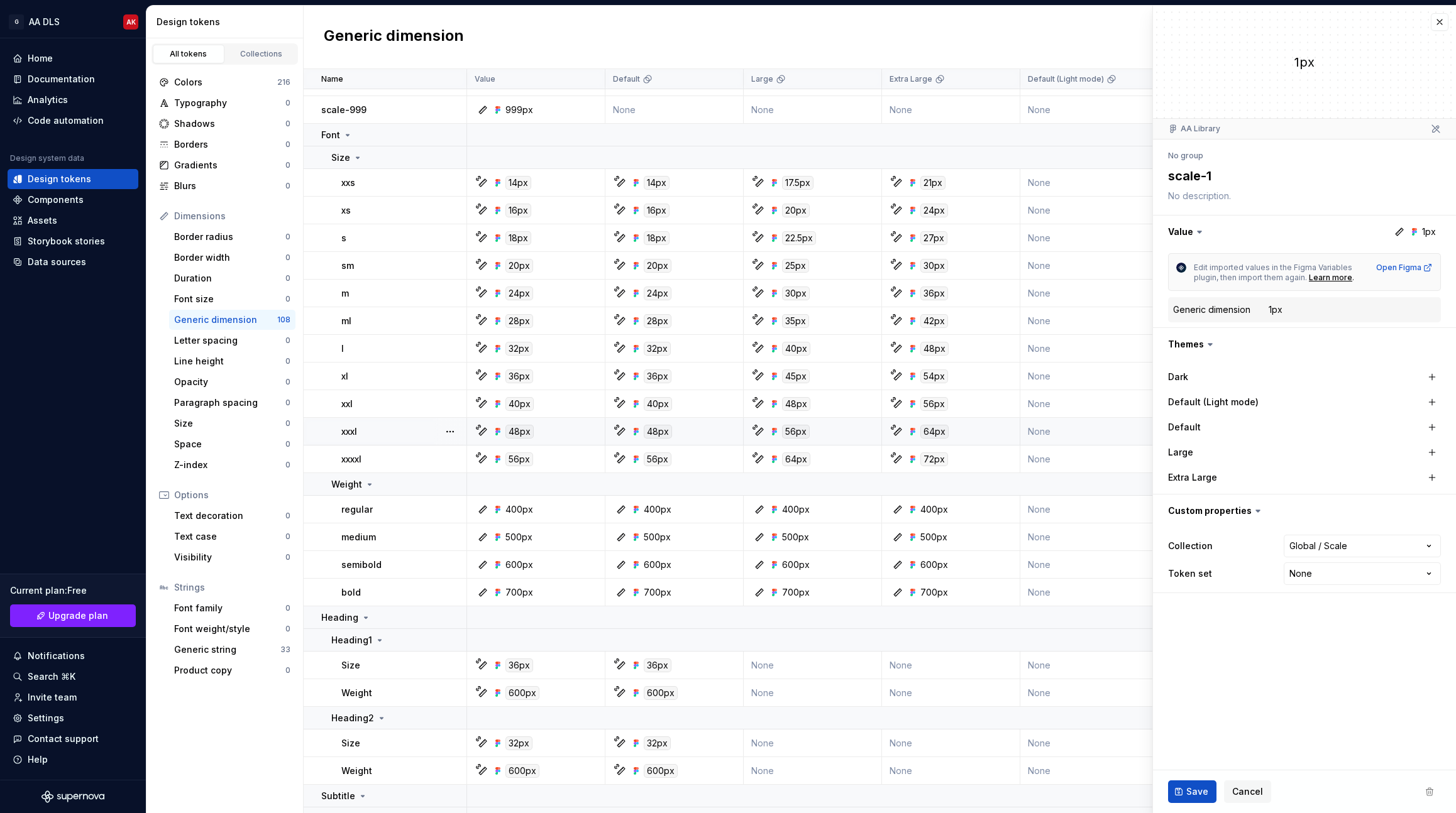
click at [374, 440] on td "xxxl" at bounding box center [385, 431] width 164 height 28
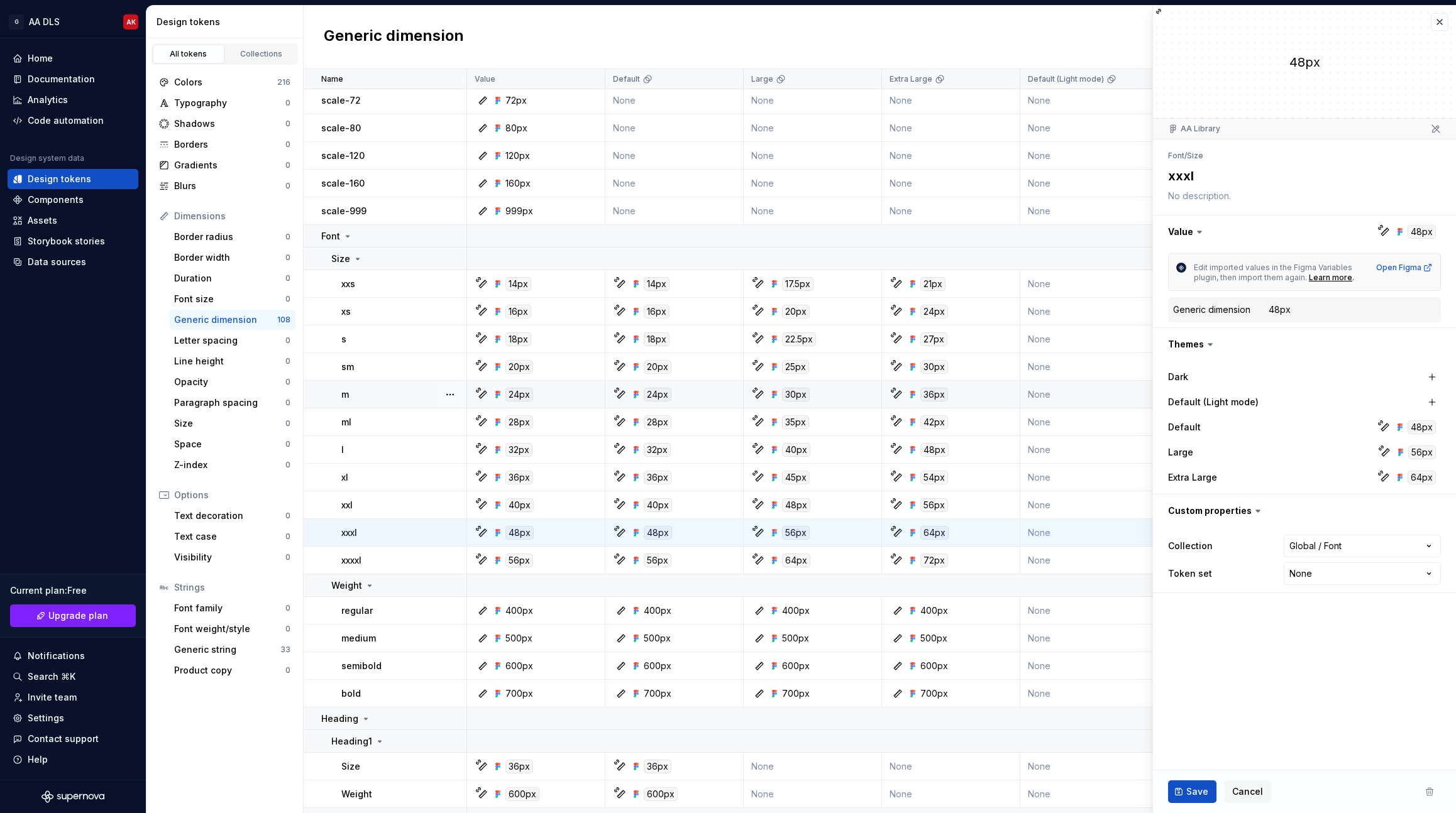
scroll to position [815, 0]
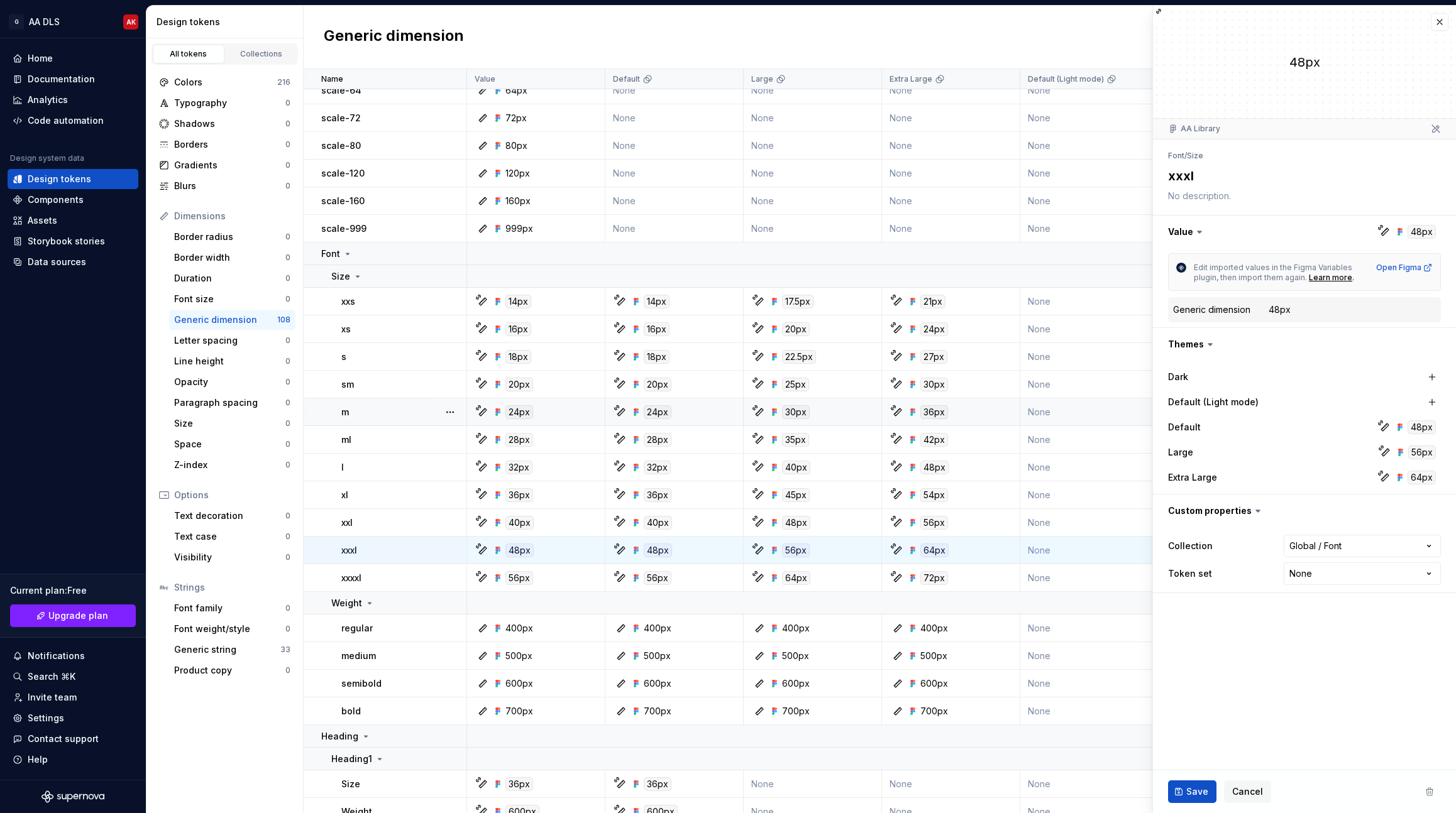
click at [359, 301] on div "xxs" at bounding box center [404, 302] width 125 height 12
type textarea "*"
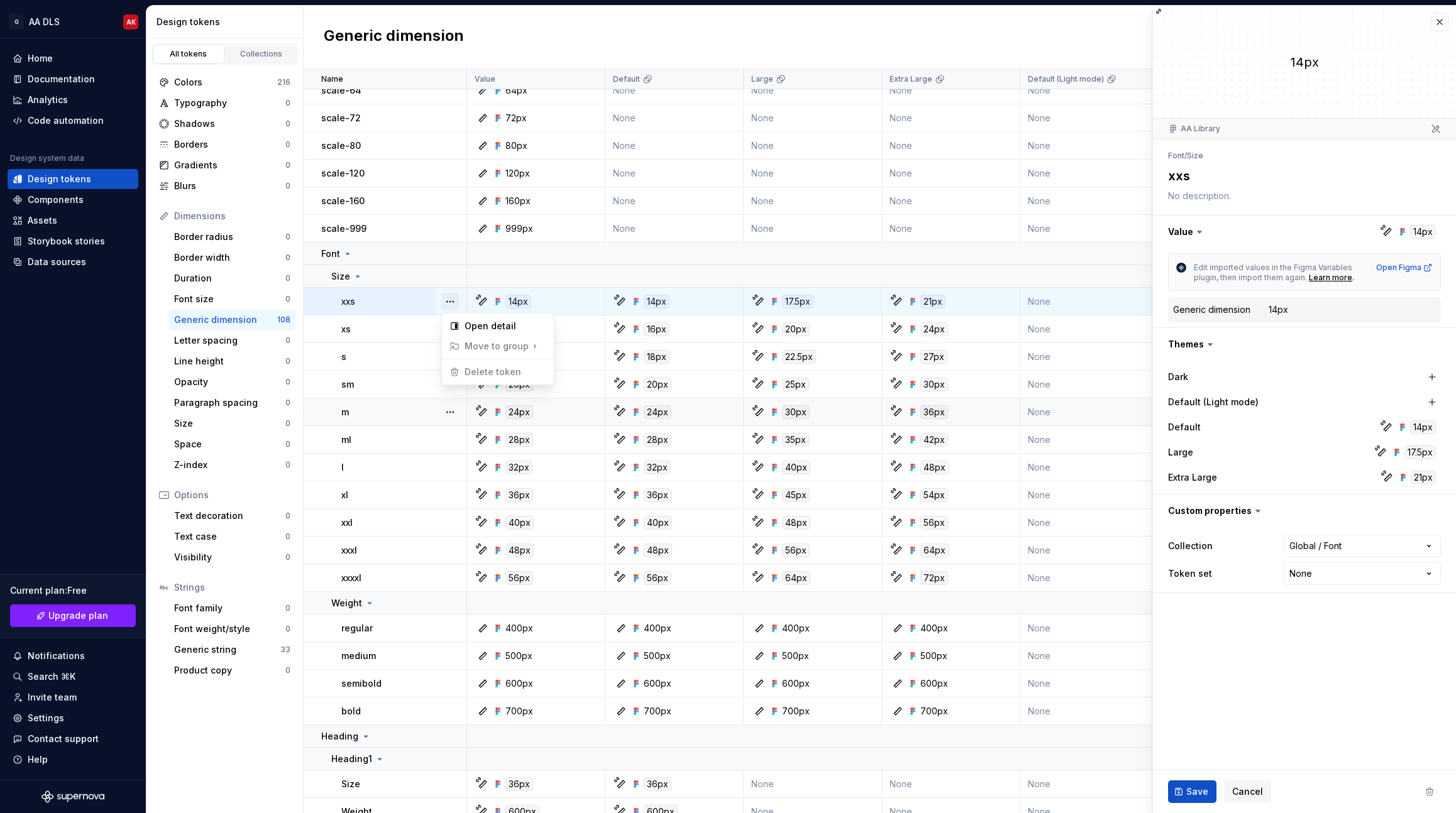
click at [449, 299] on button "button" at bounding box center [450, 302] width 18 height 18
click at [281, 350] on html "G AA DLS AK Home Documentation Analytics Code automation Design system data Des…" at bounding box center [728, 406] width 1456 height 813
click at [240, 509] on div "Text decoration 0" at bounding box center [232, 516] width 126 height 20
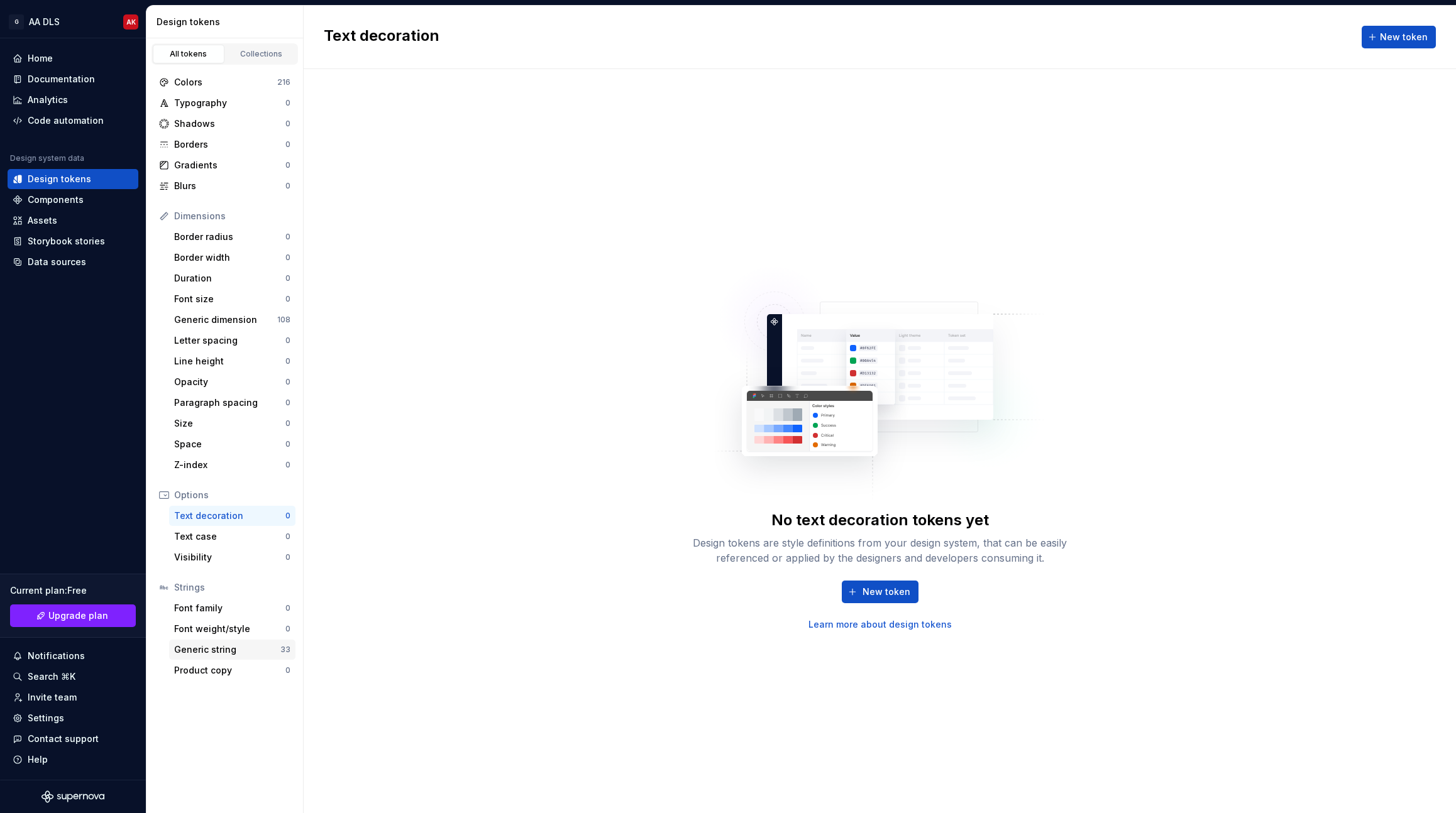
click at [221, 651] on div "Generic string" at bounding box center [227, 650] width 106 height 12
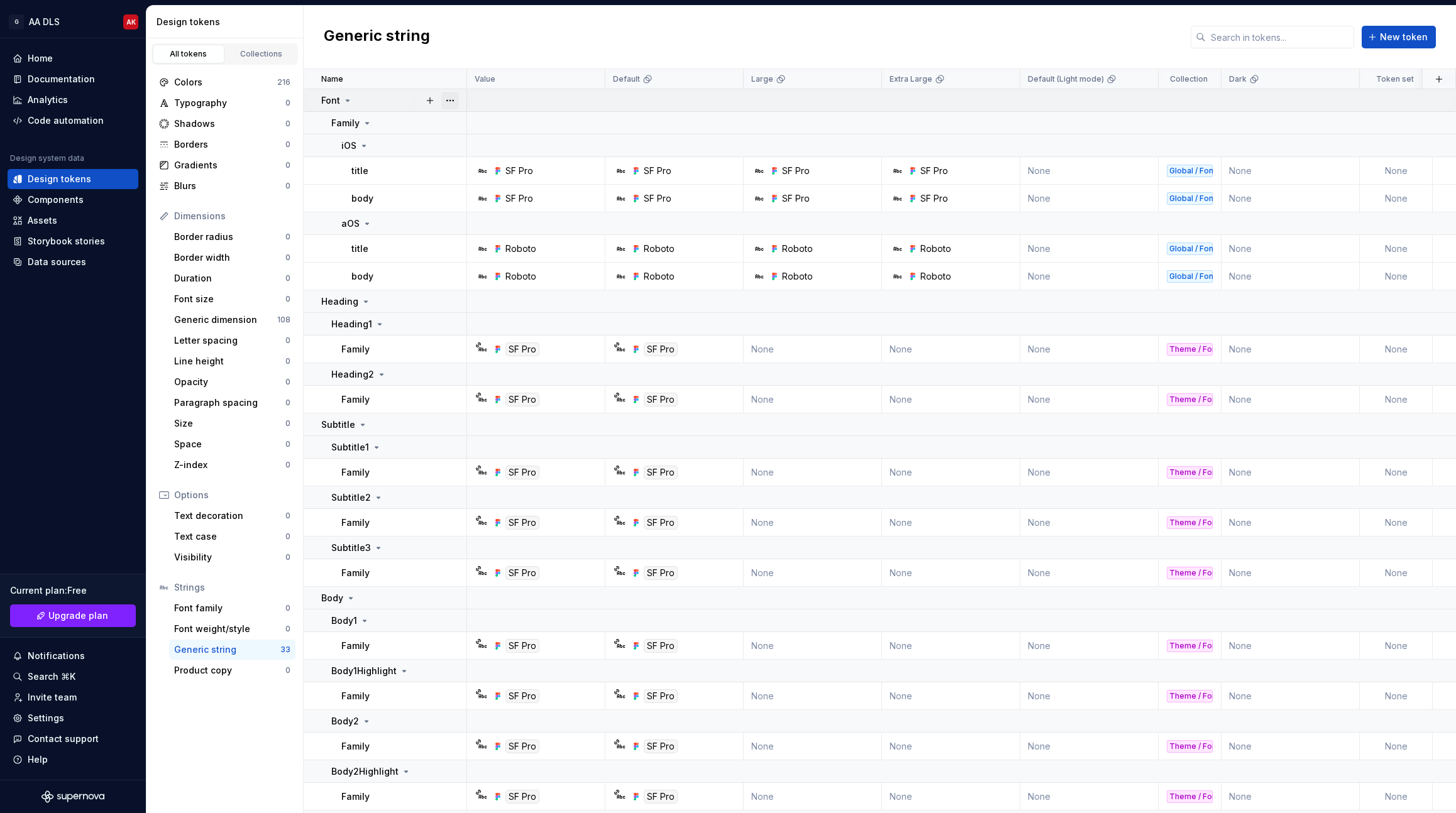
click at [450, 100] on button "button" at bounding box center [450, 101] width 18 height 18
click at [205, 78] on div "Colors" at bounding box center [226, 83] width 103 height 12
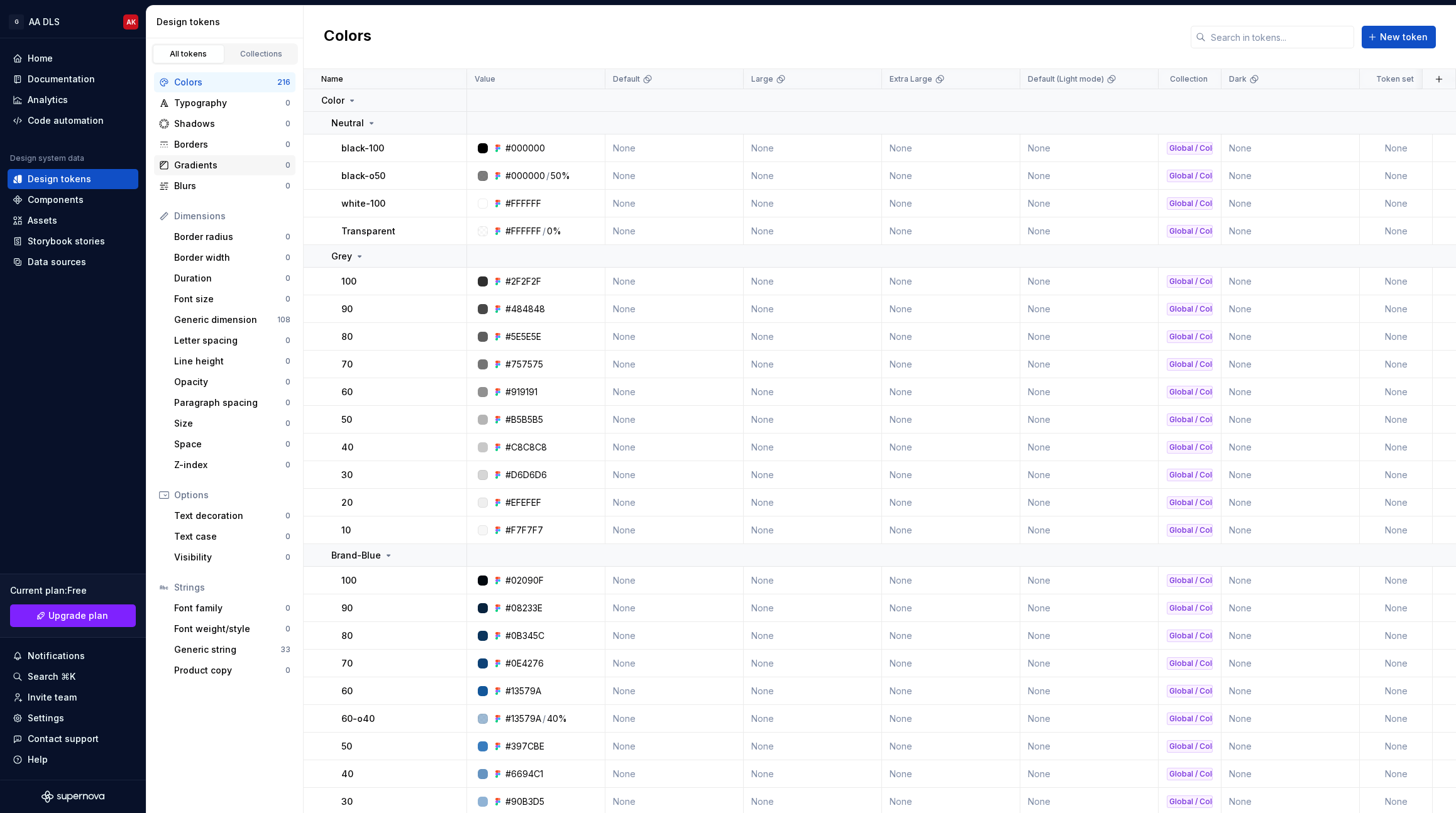
click at [200, 156] on div "Gradients 0" at bounding box center [224, 165] width 141 height 20
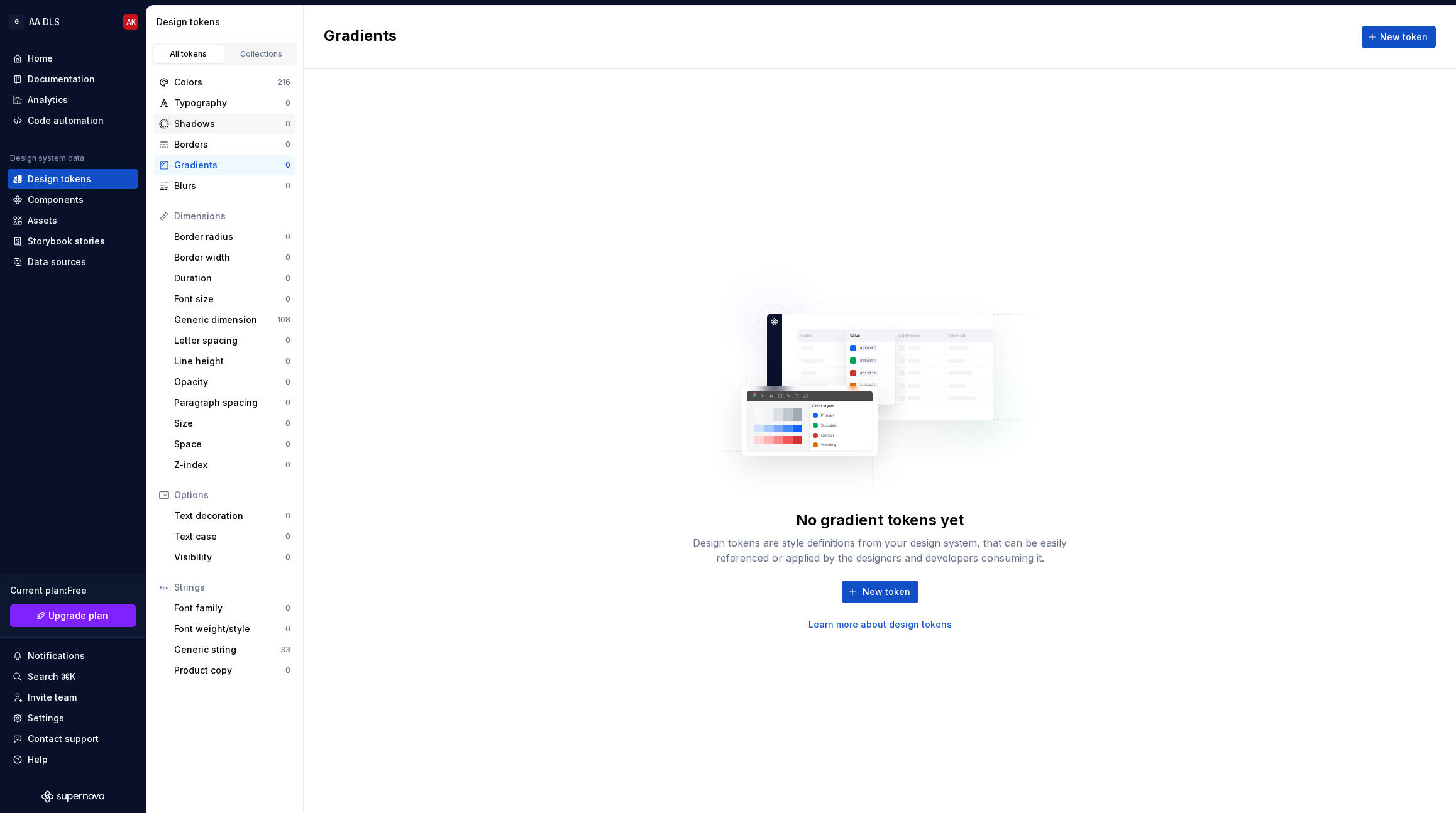
click at [206, 128] on div "Shadows" at bounding box center [229, 124] width 111 height 12
click at [193, 187] on div "Blurs" at bounding box center [229, 186] width 111 height 12
click at [213, 321] on div "Generic dimension" at bounding box center [226, 320] width 103 height 12
